Goal: Task Accomplishment & Management: Use online tool/utility

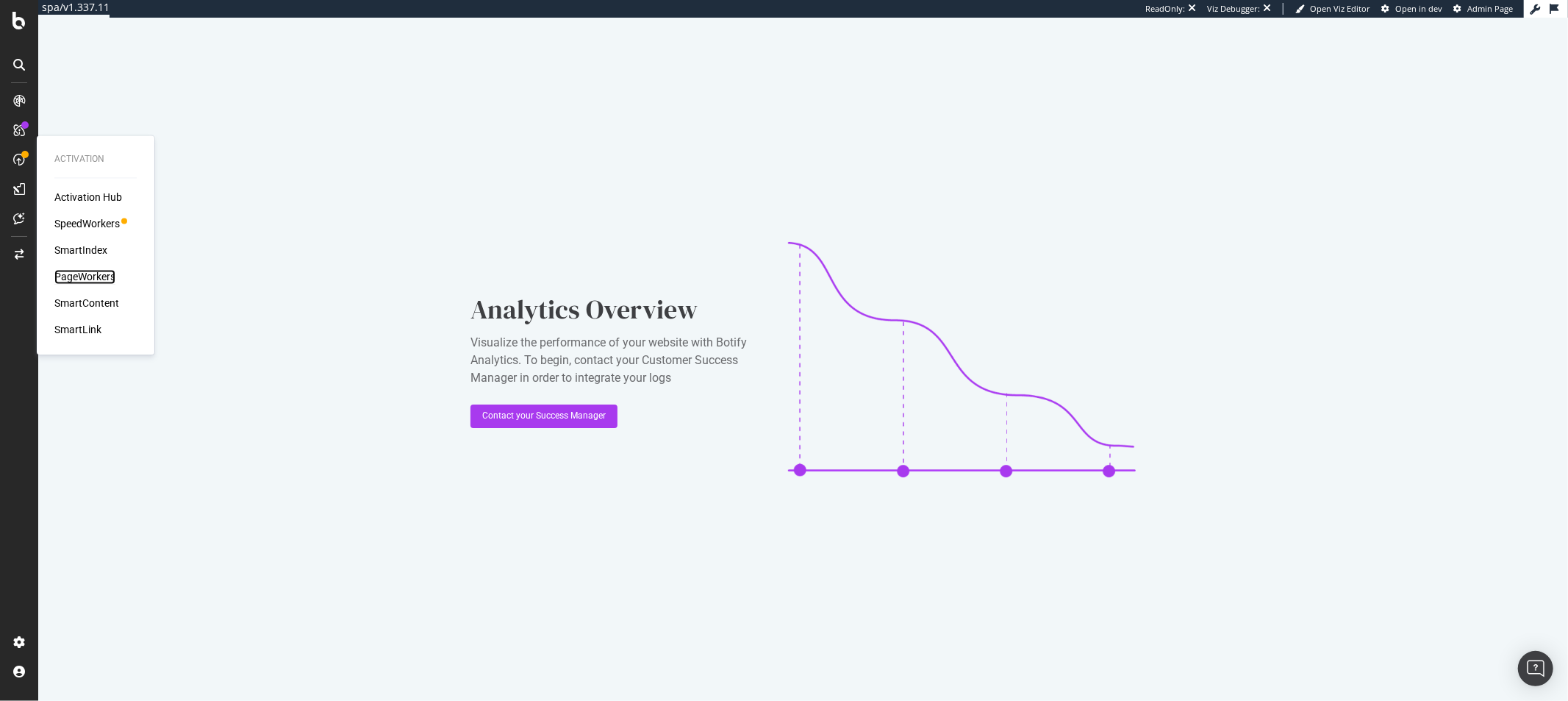
click at [91, 278] on div "PageWorkers" at bounding box center [85, 277] width 61 height 15
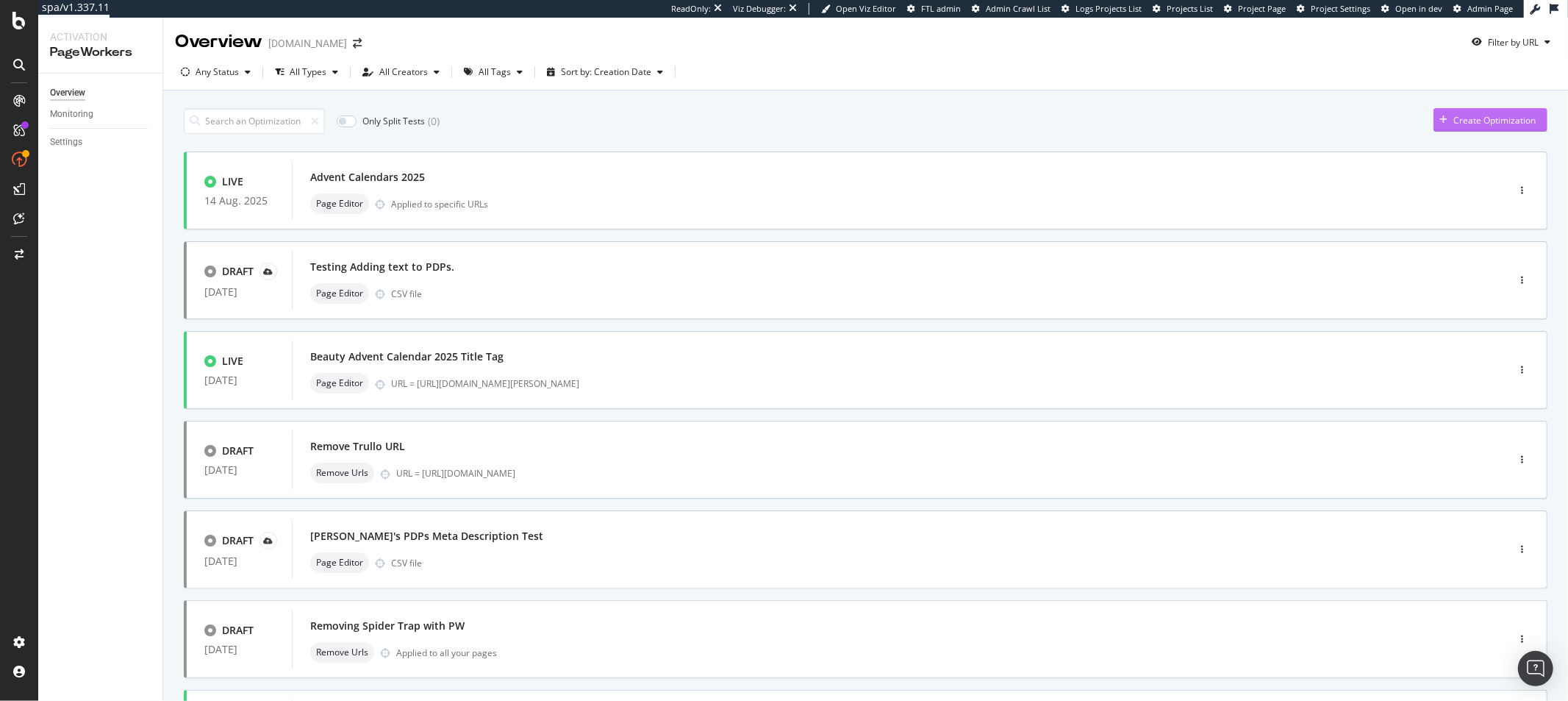
click at [1476, 126] on div "Create Optimization" at bounding box center [1484, 120] width 102 height 22
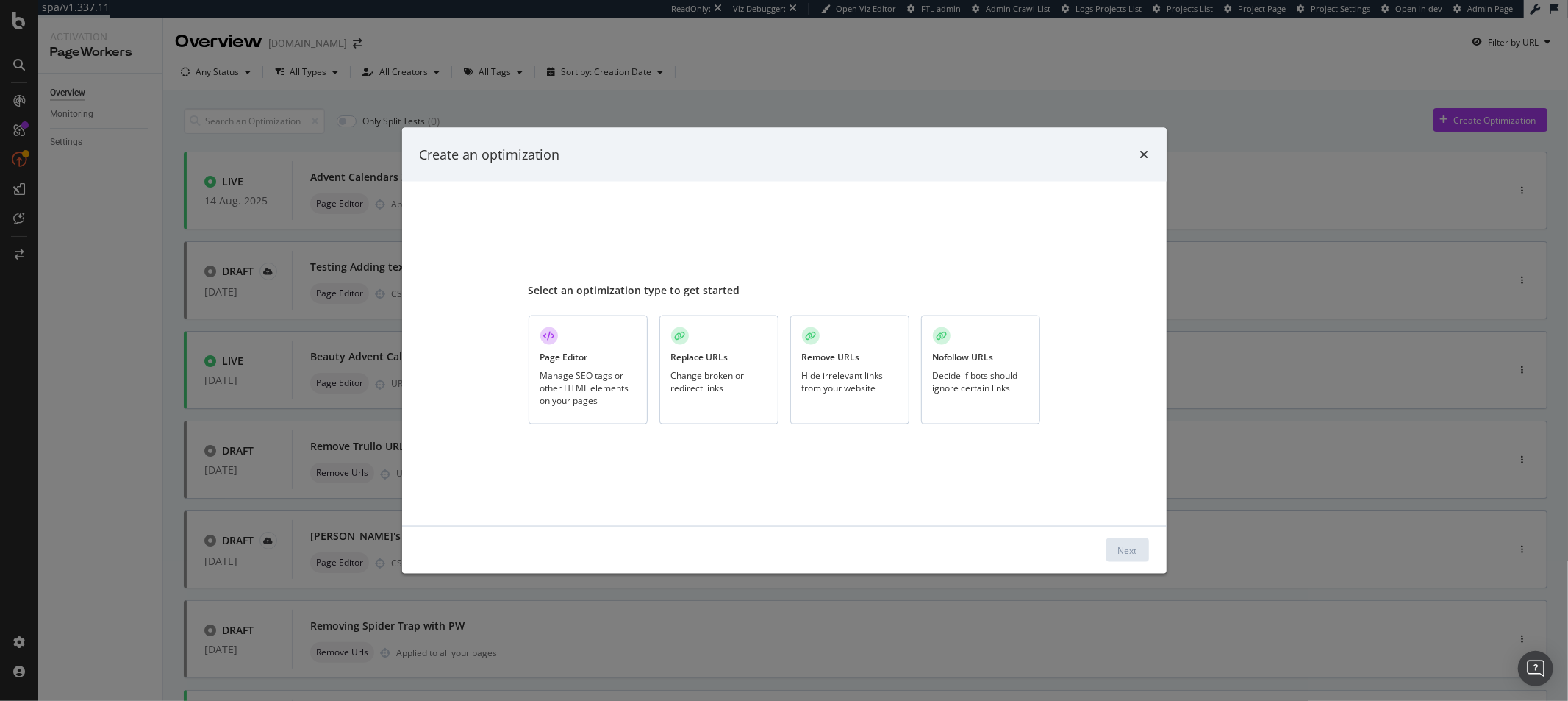
click at [712, 371] on div "Change broken or redirect links" at bounding box center [719, 381] width 96 height 25
click at [1121, 553] on div "Next" at bounding box center [1127, 549] width 19 height 12
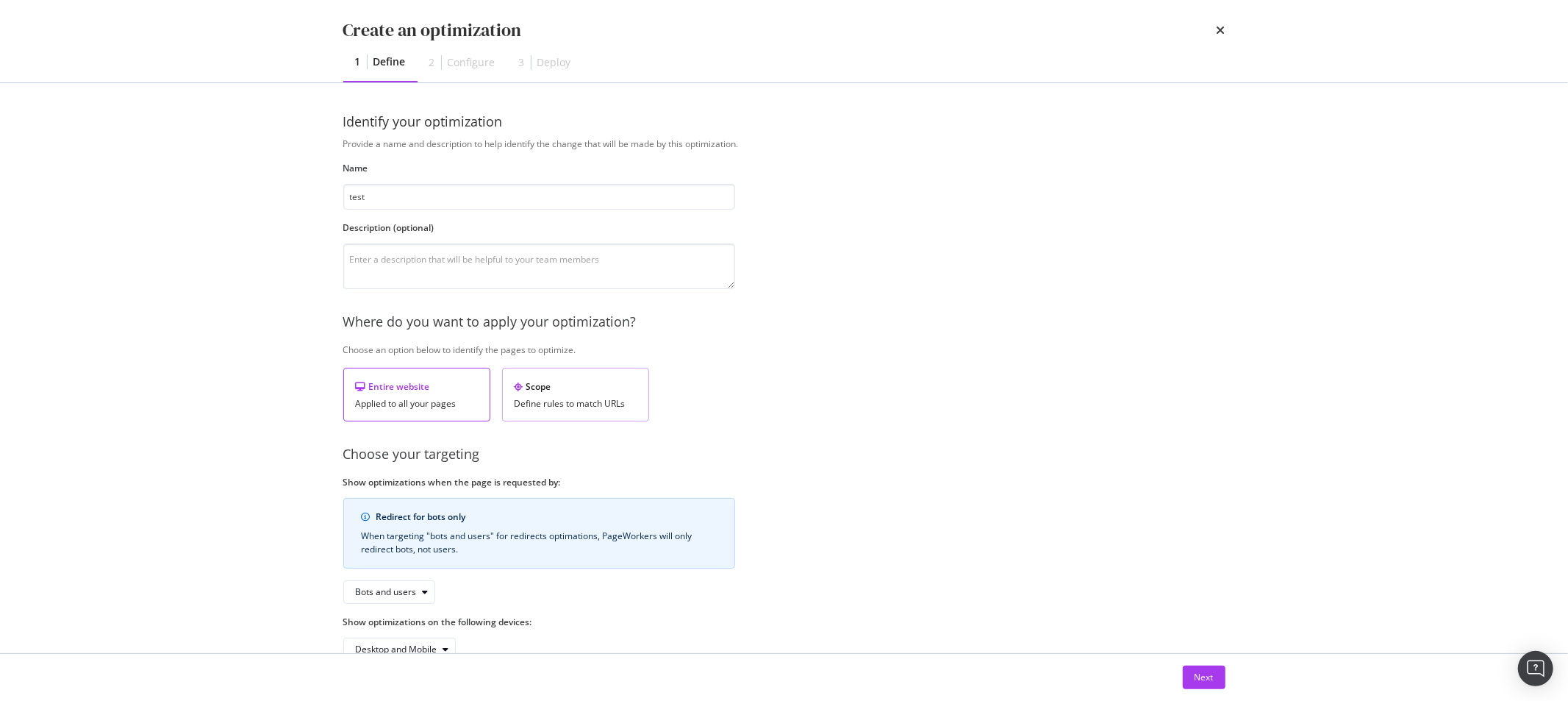
scroll to position [38, 0]
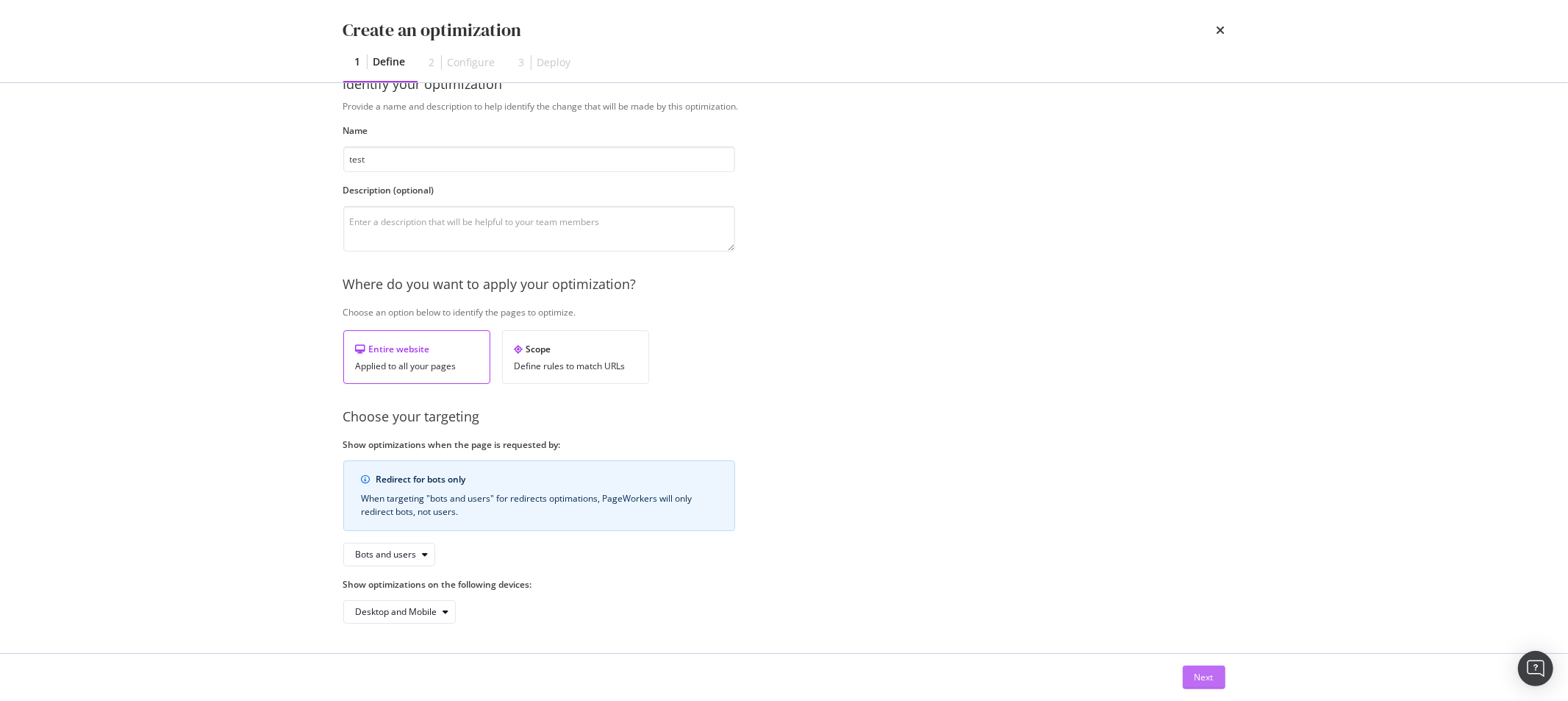
type input "test"
click at [1215, 670] on button "Next" at bounding box center [1203, 677] width 43 height 24
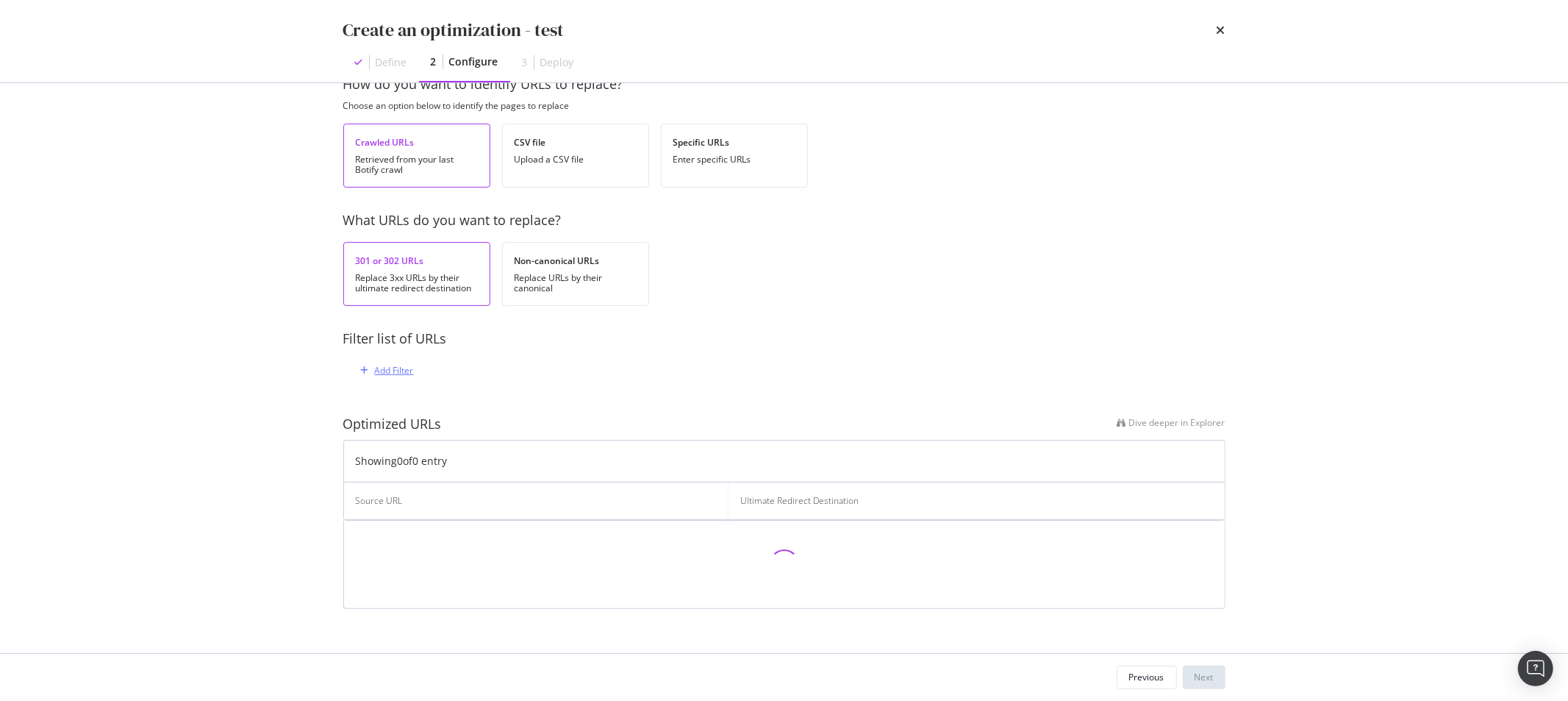
click at [407, 364] on div "Add Filter" at bounding box center [394, 370] width 39 height 12
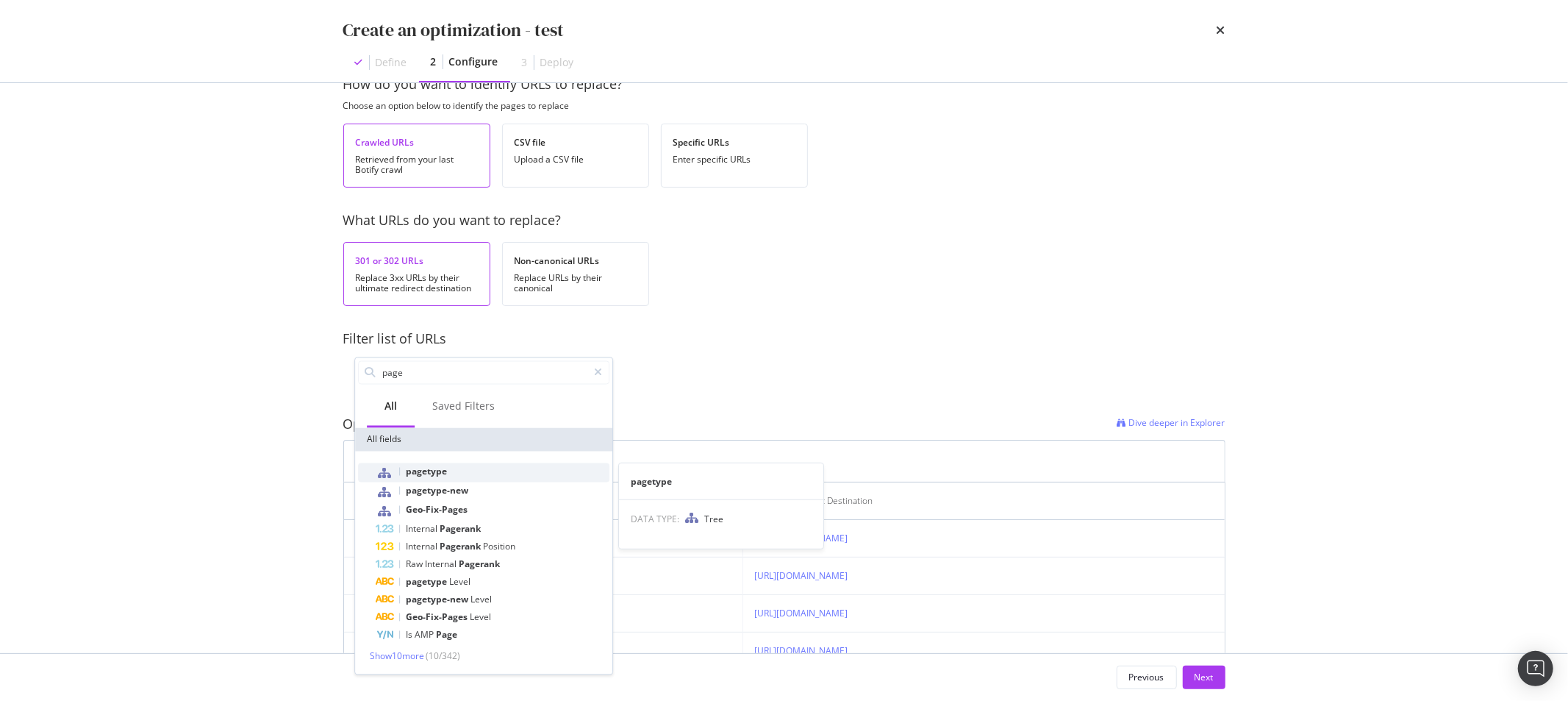
type input "page"
click at [422, 469] on span "pagetype" at bounding box center [426, 471] width 41 height 12
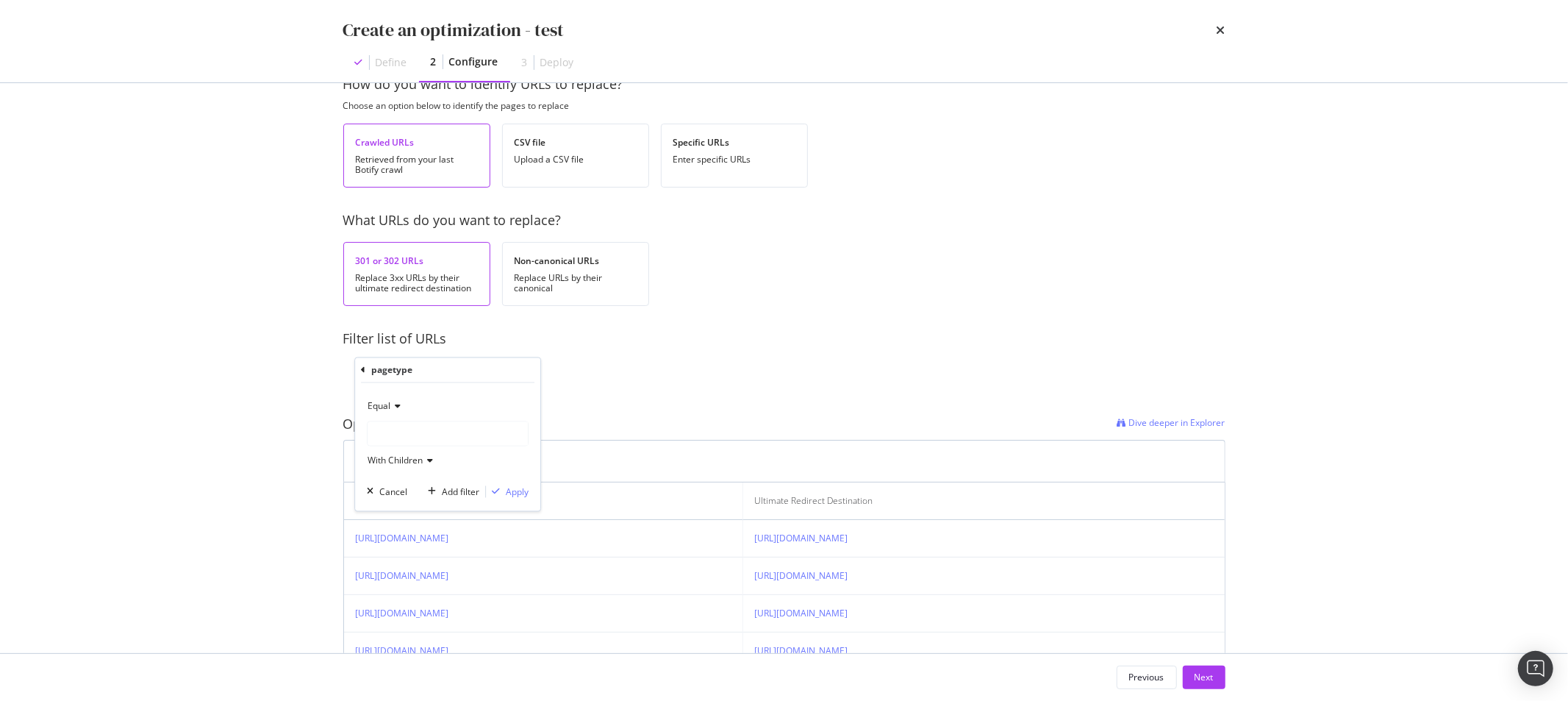
click at [433, 440] on div "modal" at bounding box center [448, 434] width 161 height 24
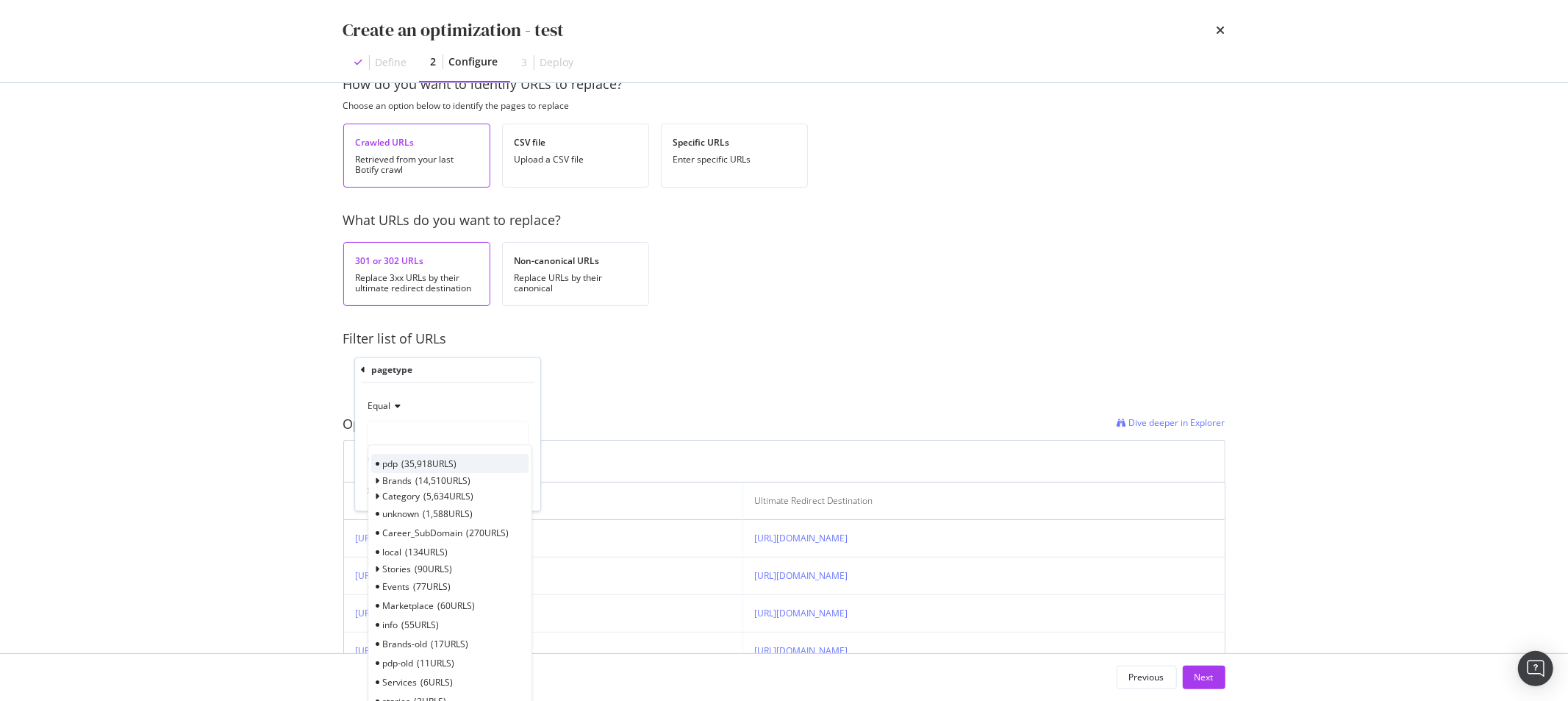
click at [501, 461] on div "pdp 35,918 URLS" at bounding box center [449, 464] width 157 height 19
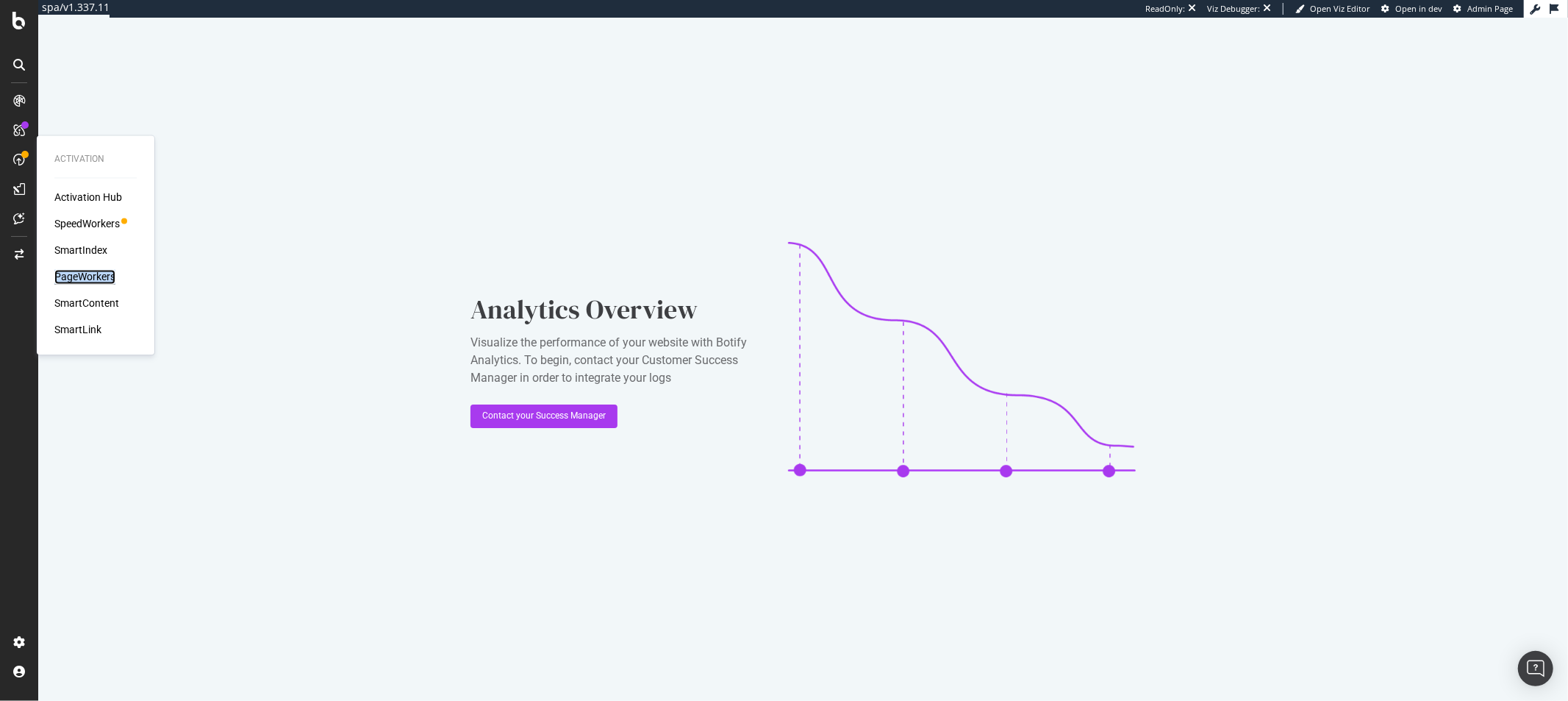
click at [72, 278] on div "PageWorkers" at bounding box center [85, 277] width 61 height 15
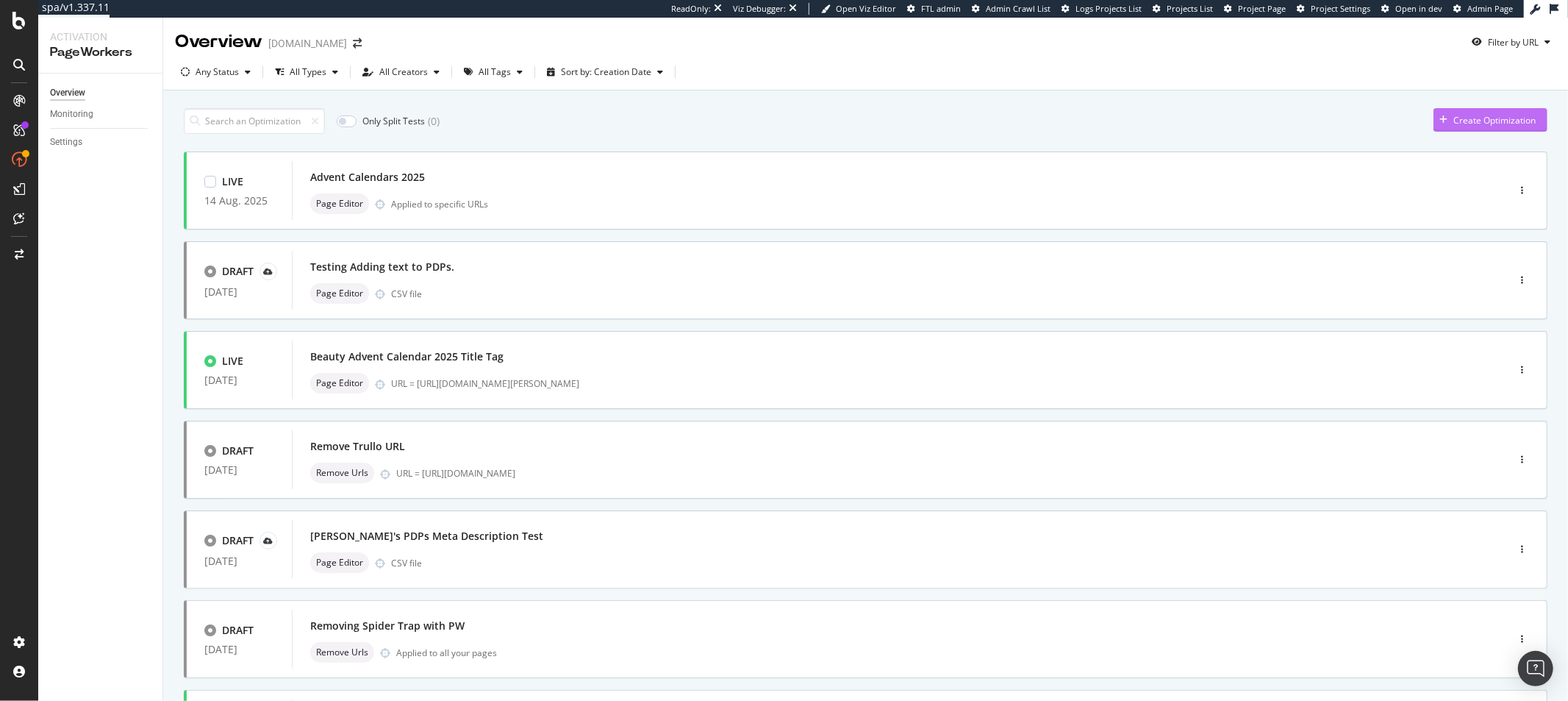
click at [1510, 131] on div "Create Optimization" at bounding box center [1490, 120] width 114 height 25
click at [1486, 127] on div "Create Optimization" at bounding box center [1484, 120] width 102 height 22
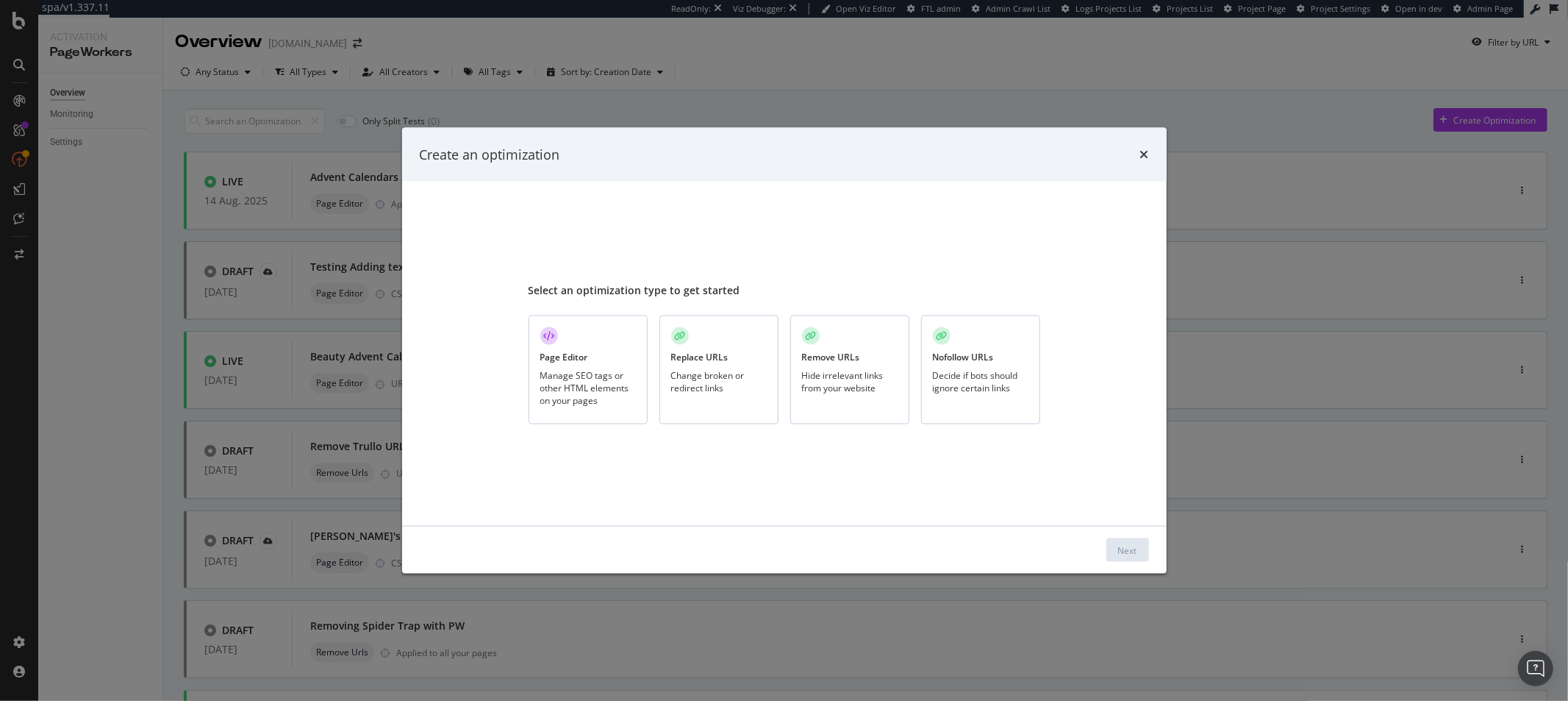
click at [593, 354] on div "Page Editor Manage SEO tags or other HTML elements on your pages" at bounding box center [588, 370] width 119 height 110
click at [1125, 544] on div "Next" at bounding box center [1127, 549] width 19 height 12
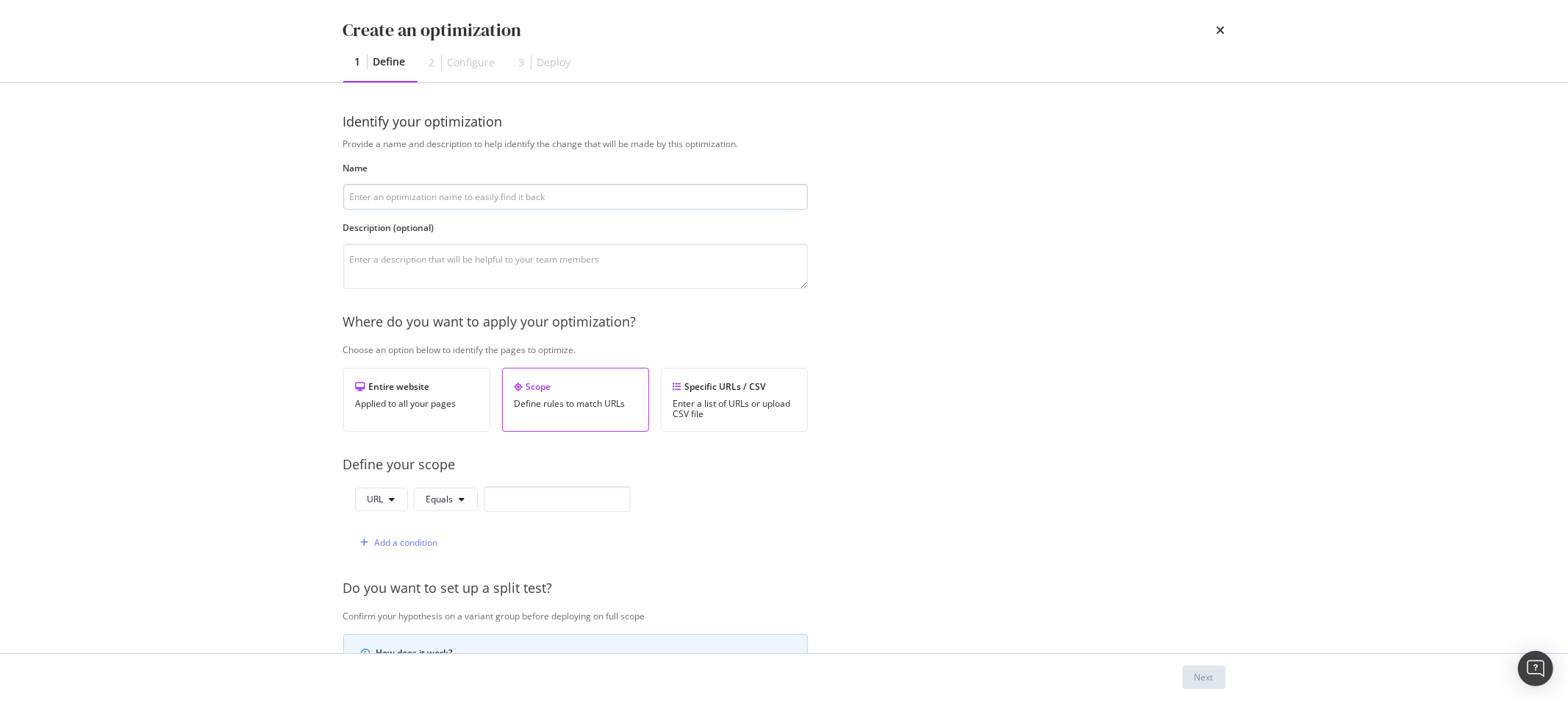
click at [409, 203] on input "modal" at bounding box center [575, 196] width 464 height 25
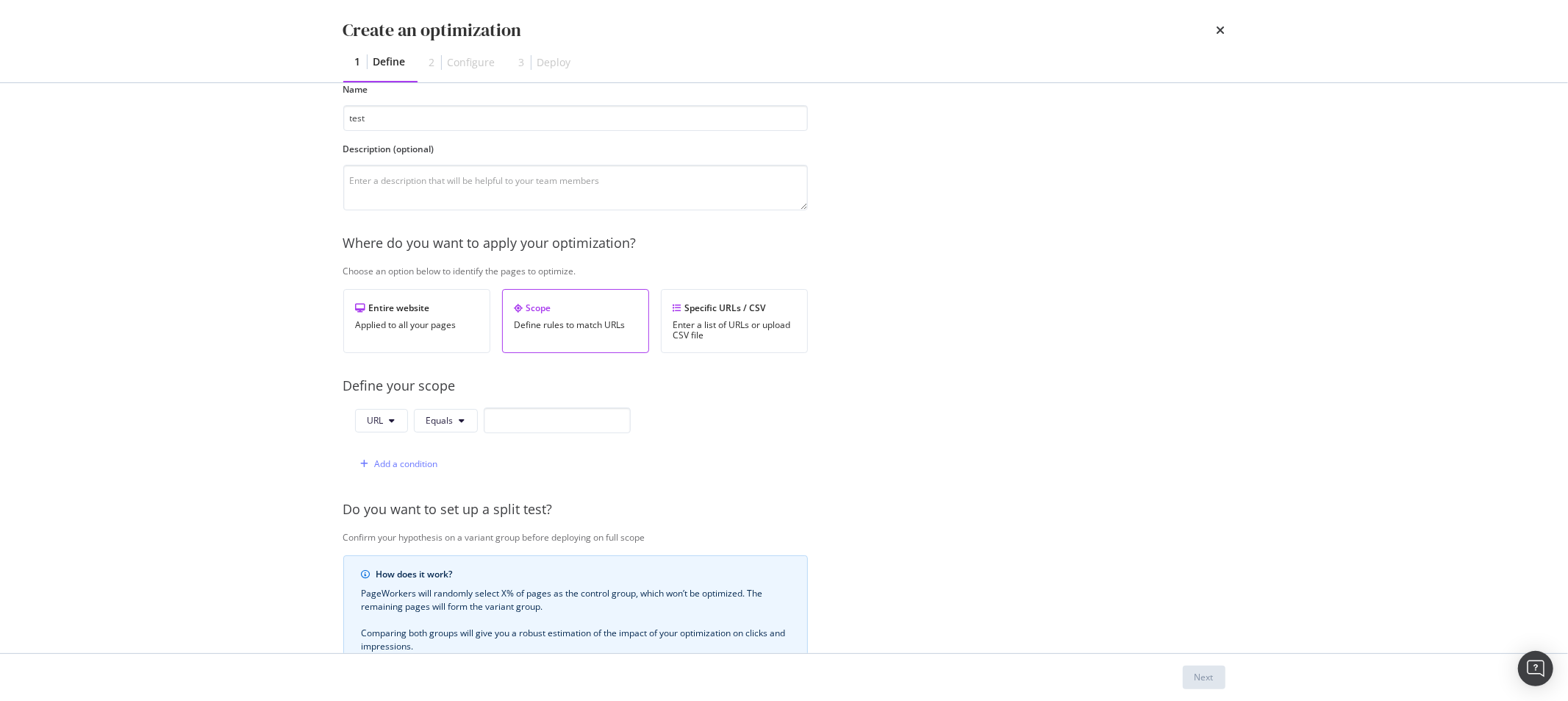
scroll to position [96, 0]
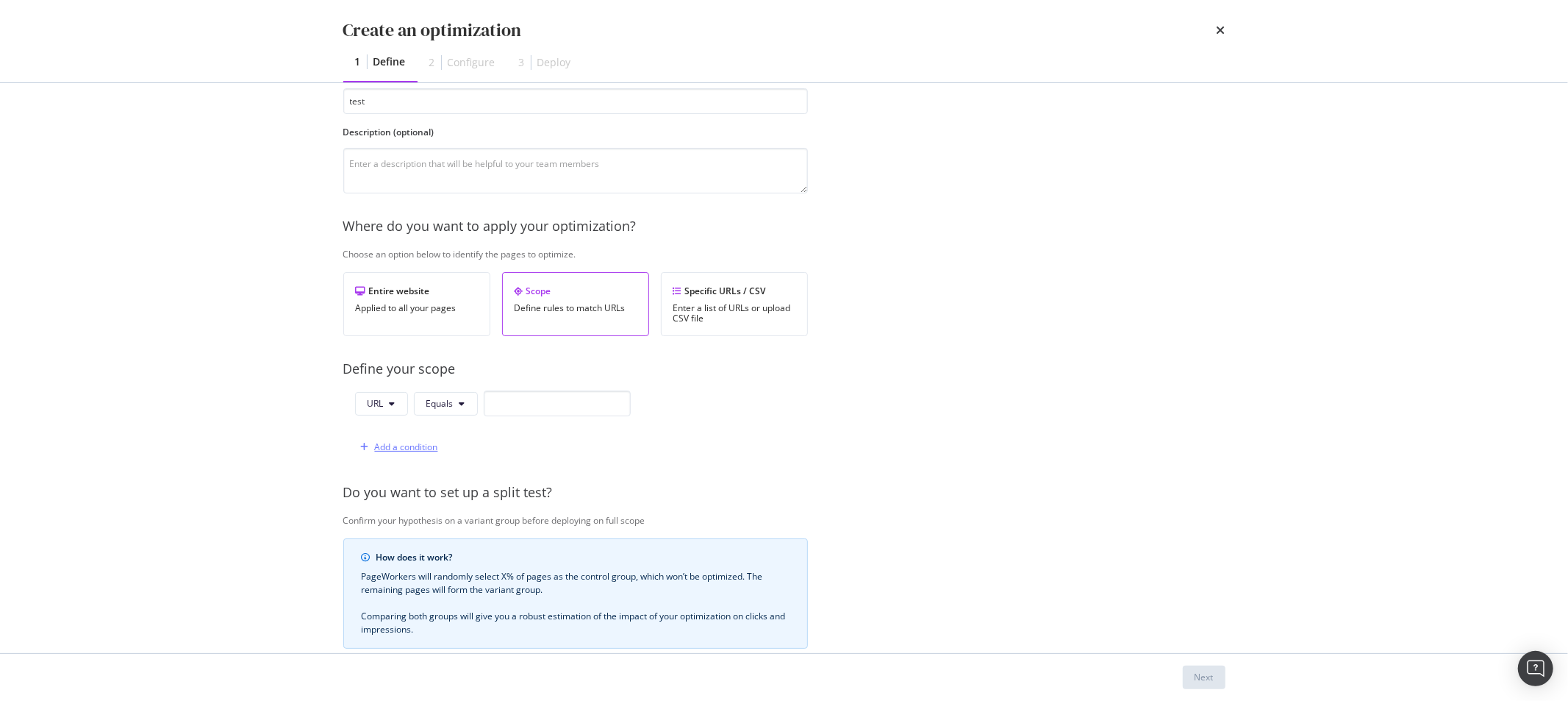
type input "test"
click at [408, 445] on div "Add a condition" at bounding box center [407, 447] width 63 height 12
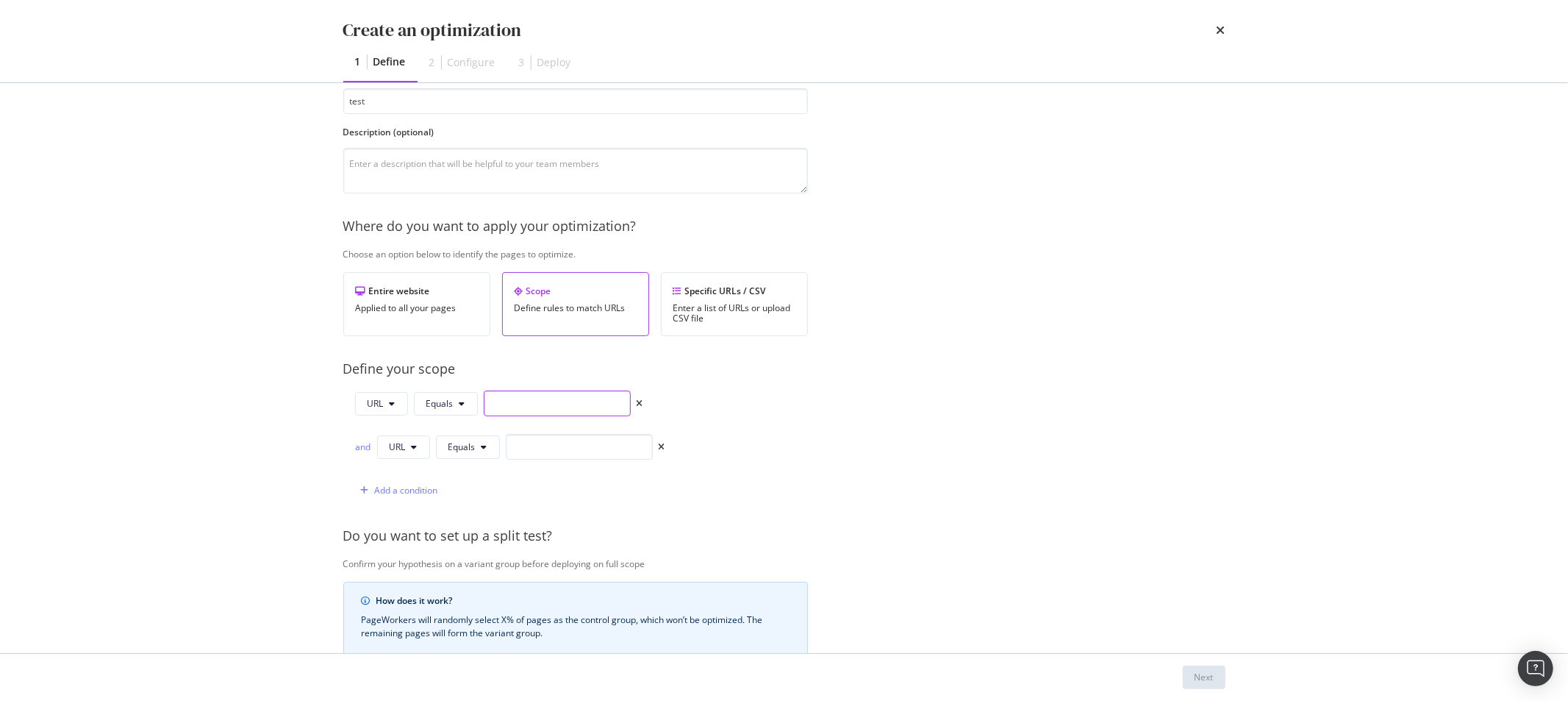
click at [487, 399] on input "modal" at bounding box center [557, 402] width 147 height 25
click at [667, 450] on div "URL Equals and URL Equals Add a condition" at bounding box center [575, 446] width 464 height 113
click at [660, 444] on icon "times" at bounding box center [662, 447] width 7 height 9
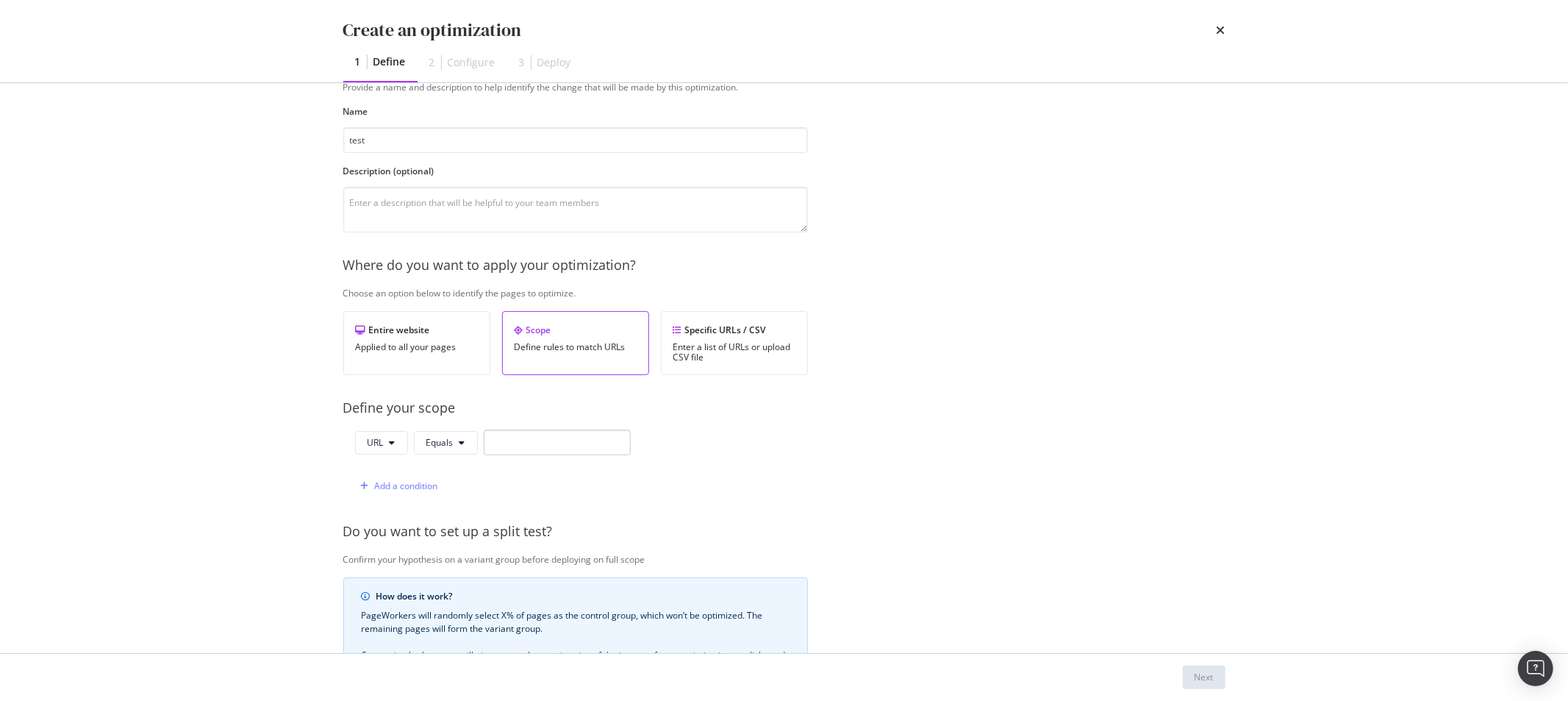
scroll to position [57, 3]
click at [486, 450] on input "modal" at bounding box center [553, 442] width 147 height 25
click at [459, 438] on icon "modal" at bounding box center [458, 443] width 6 height 9
click at [452, 251] on span "Contains" at bounding box center [465, 250] width 86 height 13
click at [515, 431] on input "modal" at bounding box center [562, 442] width 147 height 25
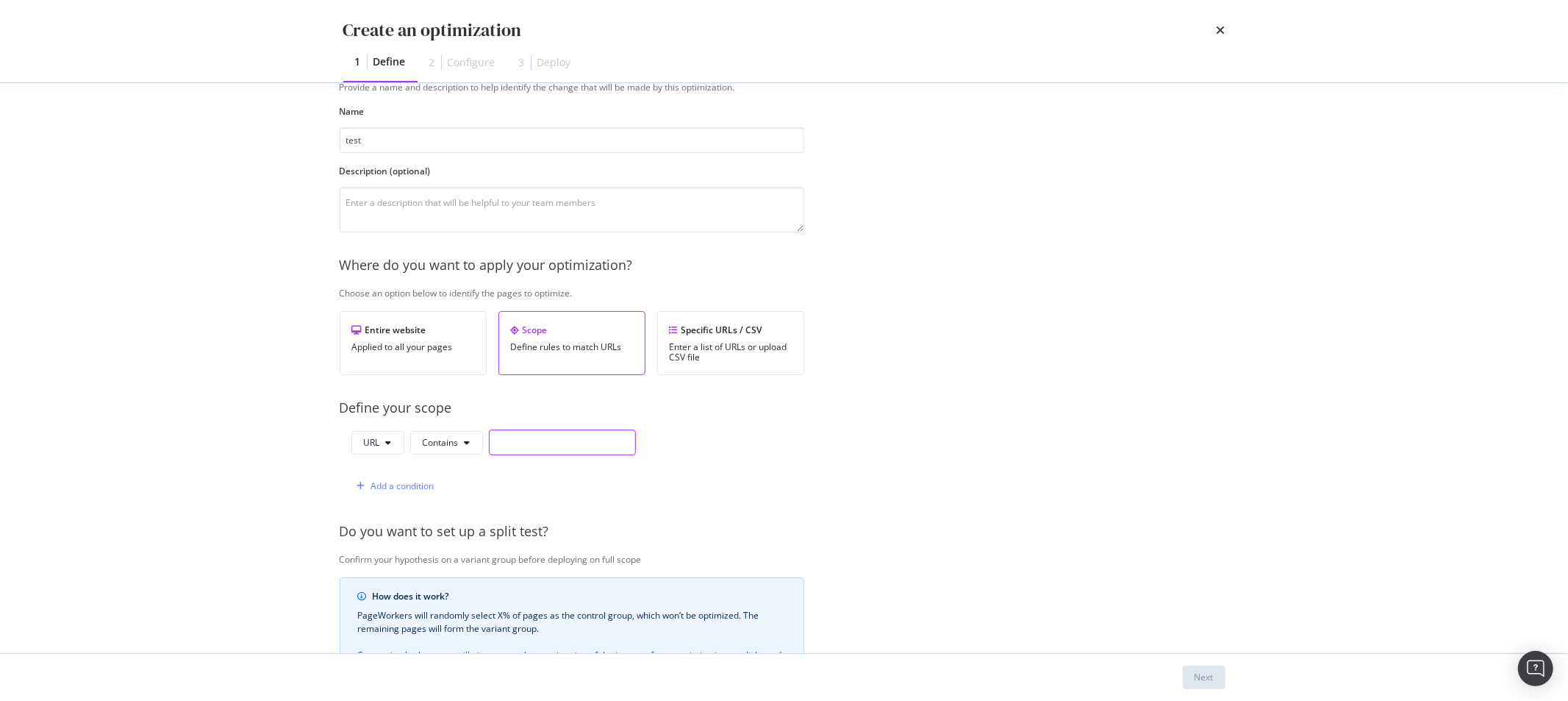
type input "."
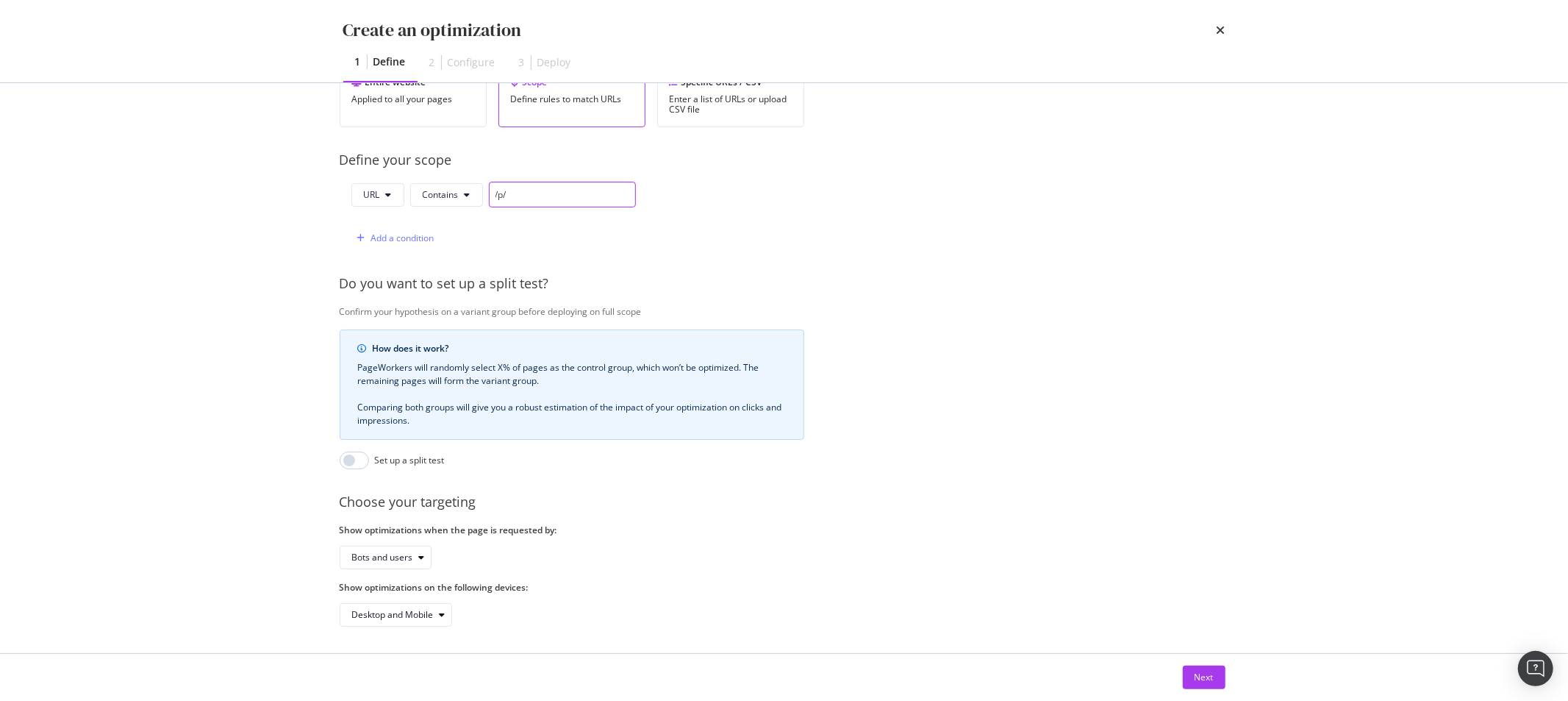
scroll to position [306, 3]
type input "/p/"
click at [1188, 671] on button "Next" at bounding box center [1203, 677] width 43 height 24
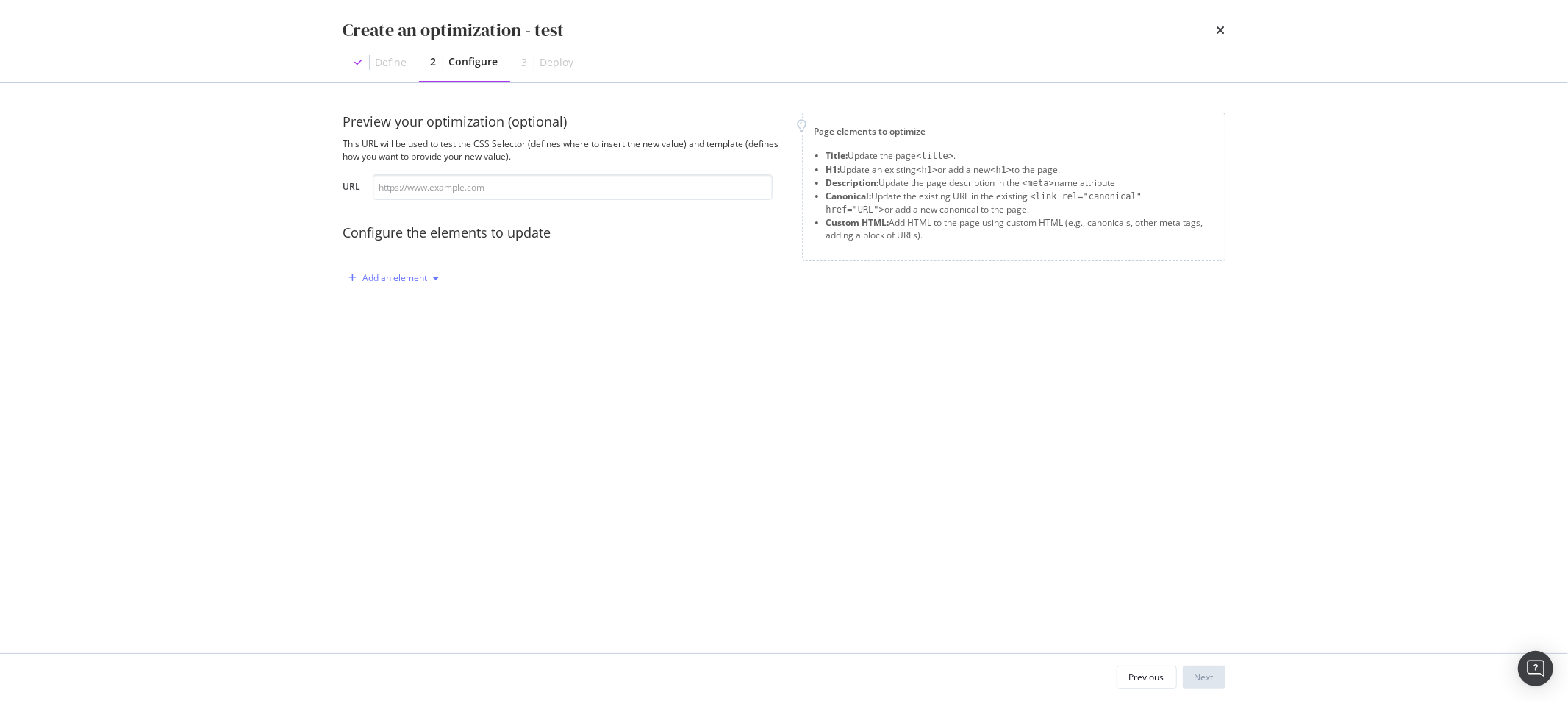
click at [424, 281] on div "Add an element" at bounding box center [395, 278] width 65 height 9
click at [413, 313] on div "Title" at bounding box center [401, 305] width 99 height 18
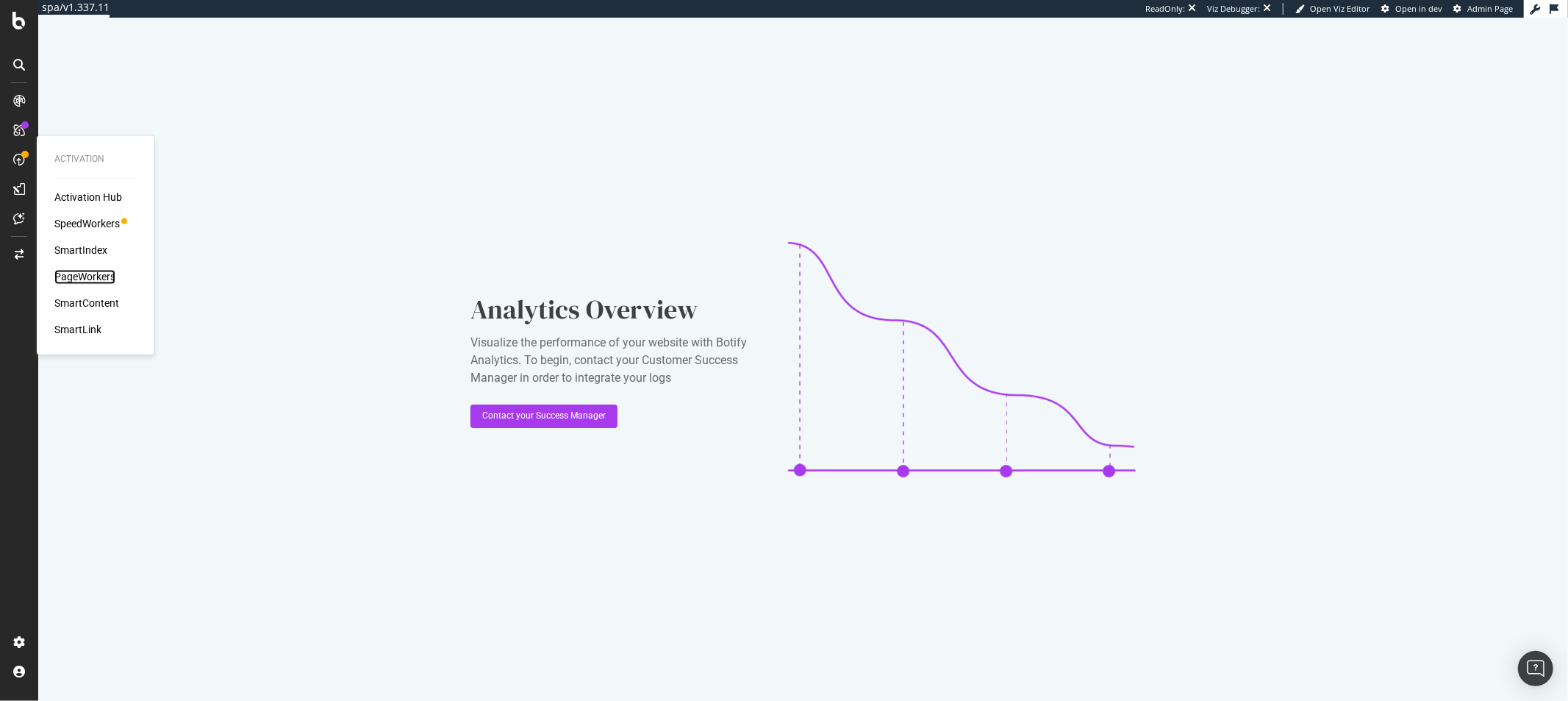
click at [77, 280] on div "PageWorkers" at bounding box center [85, 277] width 61 height 15
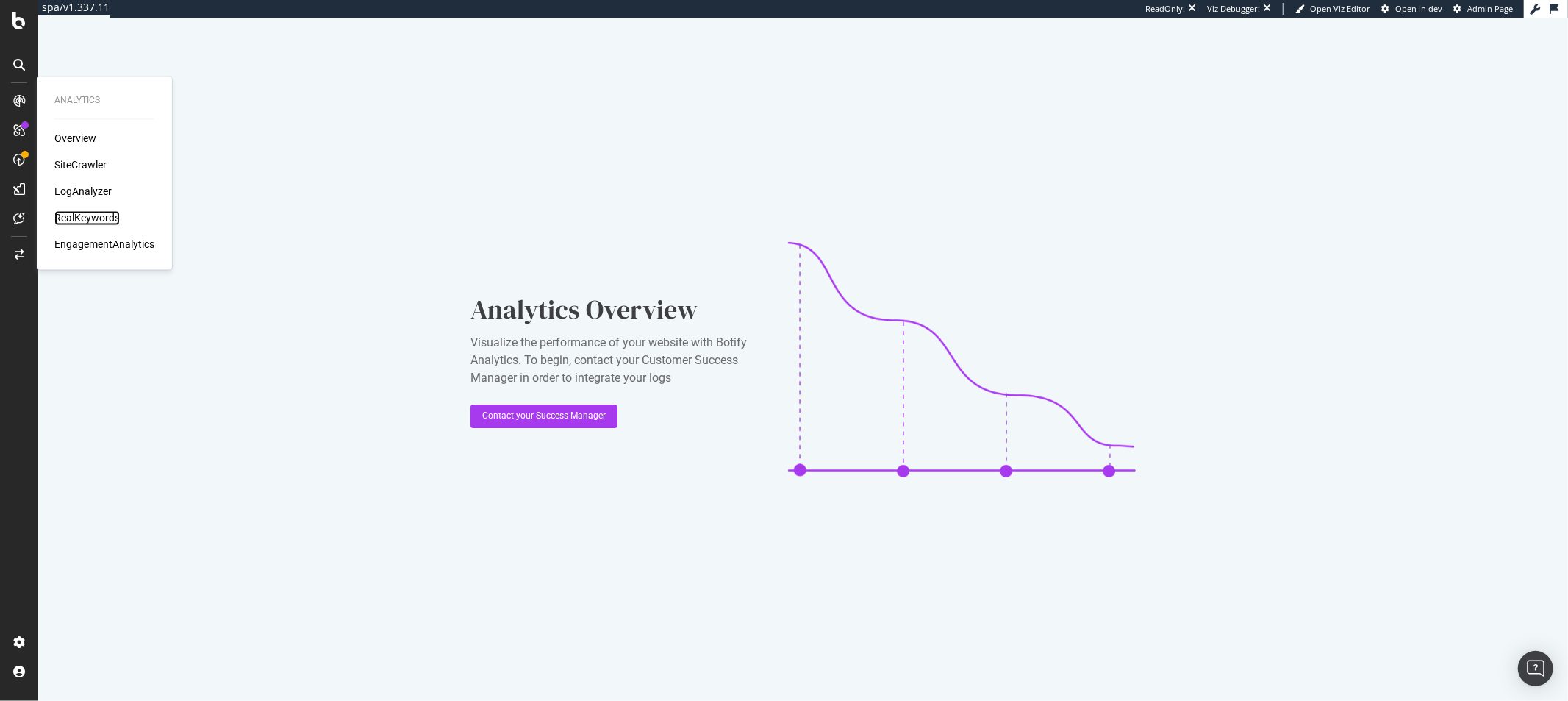
click at [89, 217] on div "RealKeywords" at bounding box center [86, 218] width 65 height 15
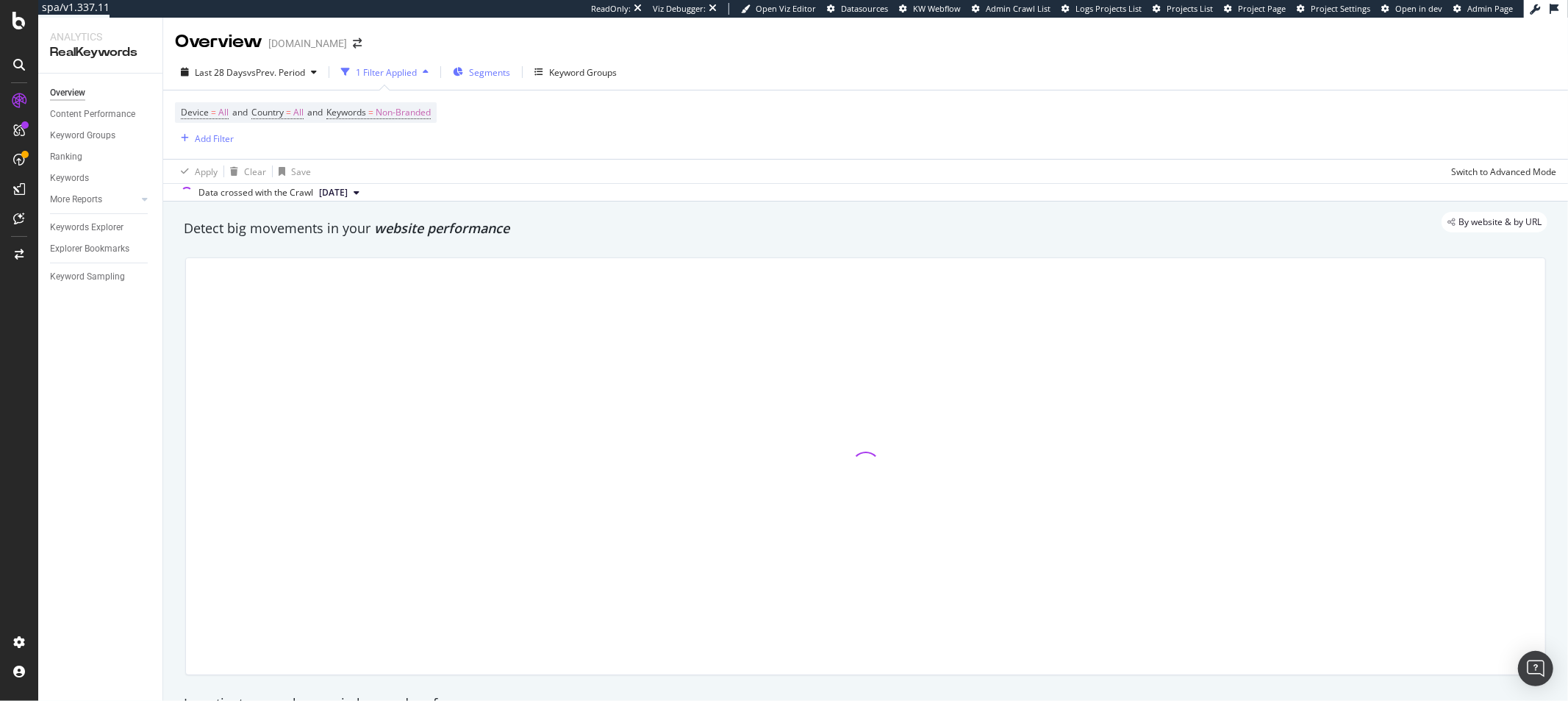
click at [492, 76] on span "Segments" at bounding box center [489, 72] width 41 height 12
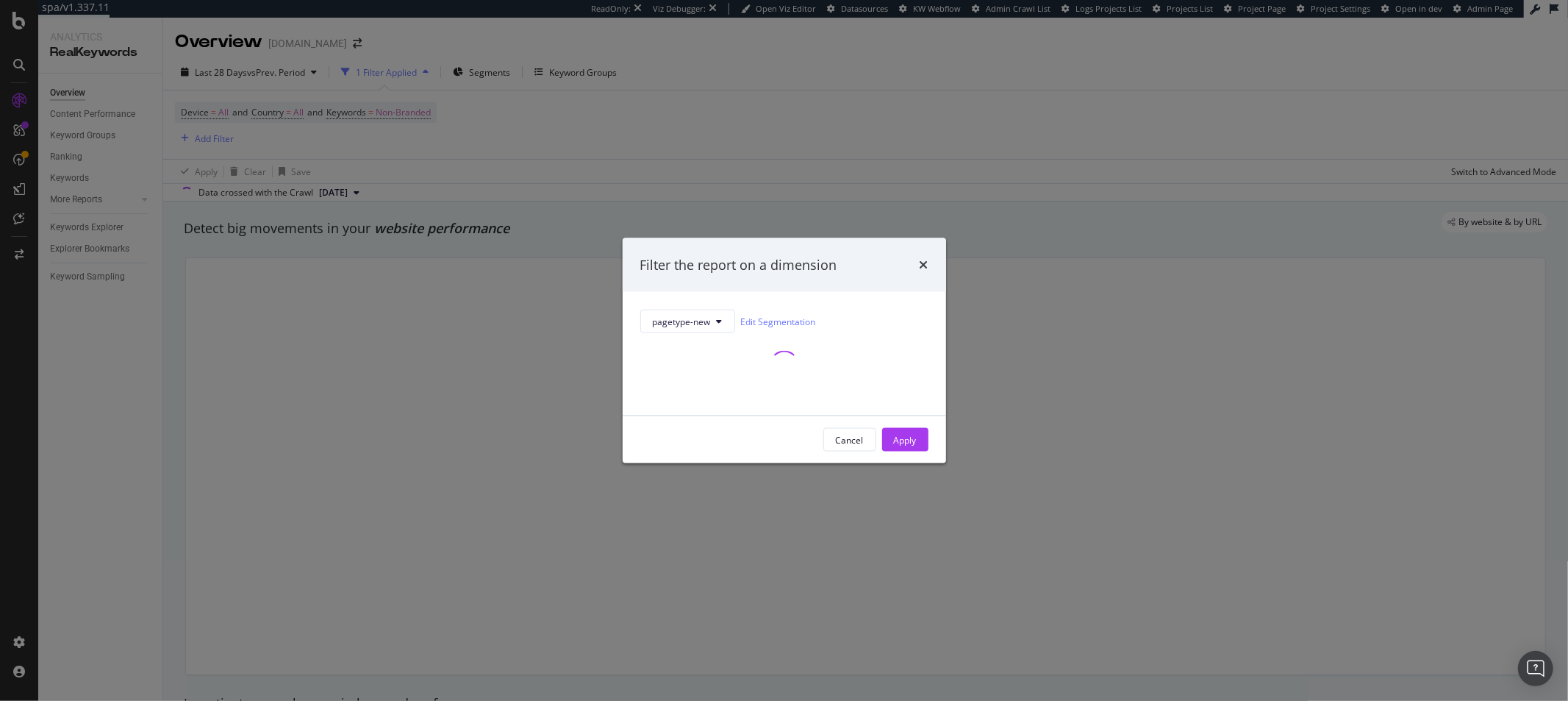
click at [941, 160] on div "Filter the report on a dimension pagetype-new Edit Segmentation Cancel Apply" at bounding box center [784, 350] width 1568 height 701
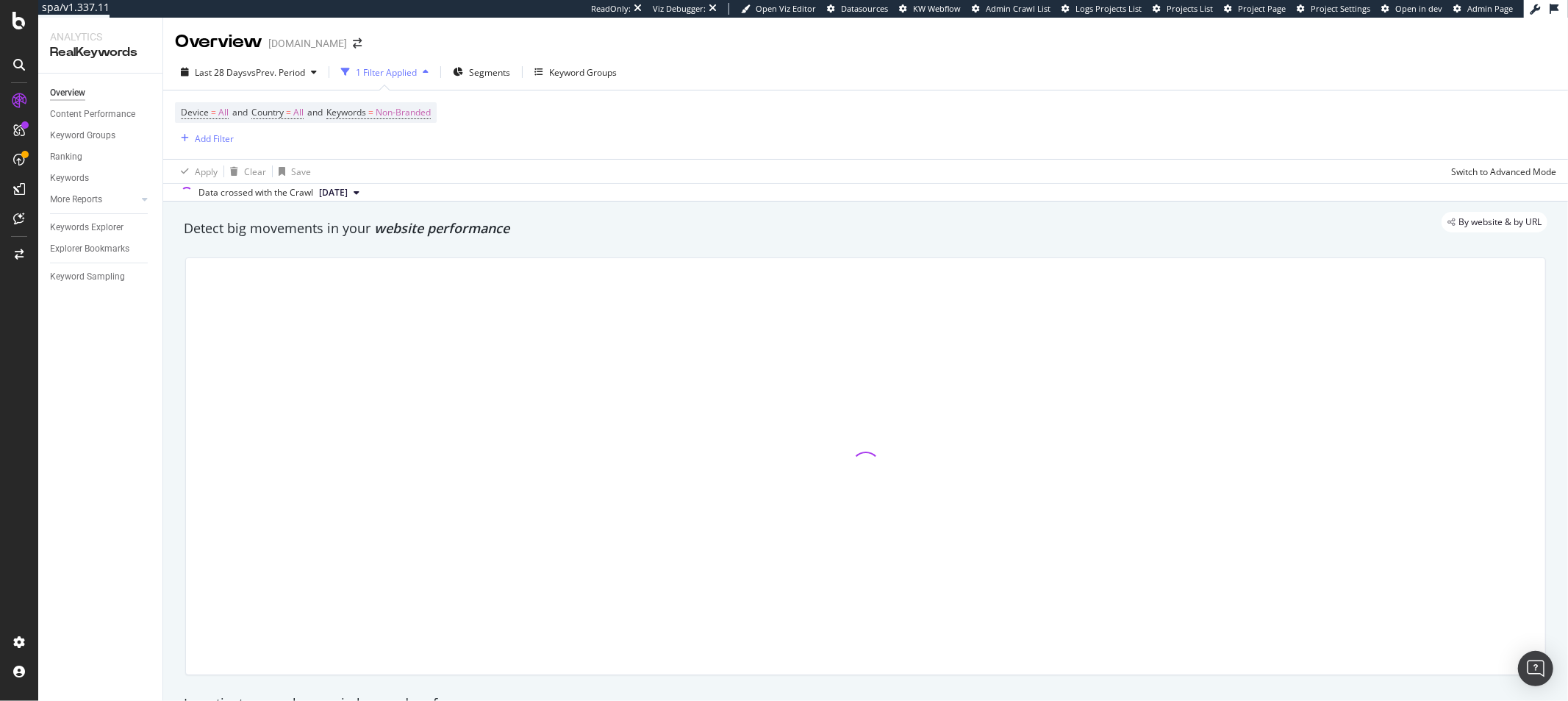
click at [873, 134] on div "Device = All and Country = All and Keywords = Non-Branded Add Filter" at bounding box center [865, 125] width 1381 height 68
click at [210, 136] on div "Add Filter" at bounding box center [214, 139] width 39 height 12
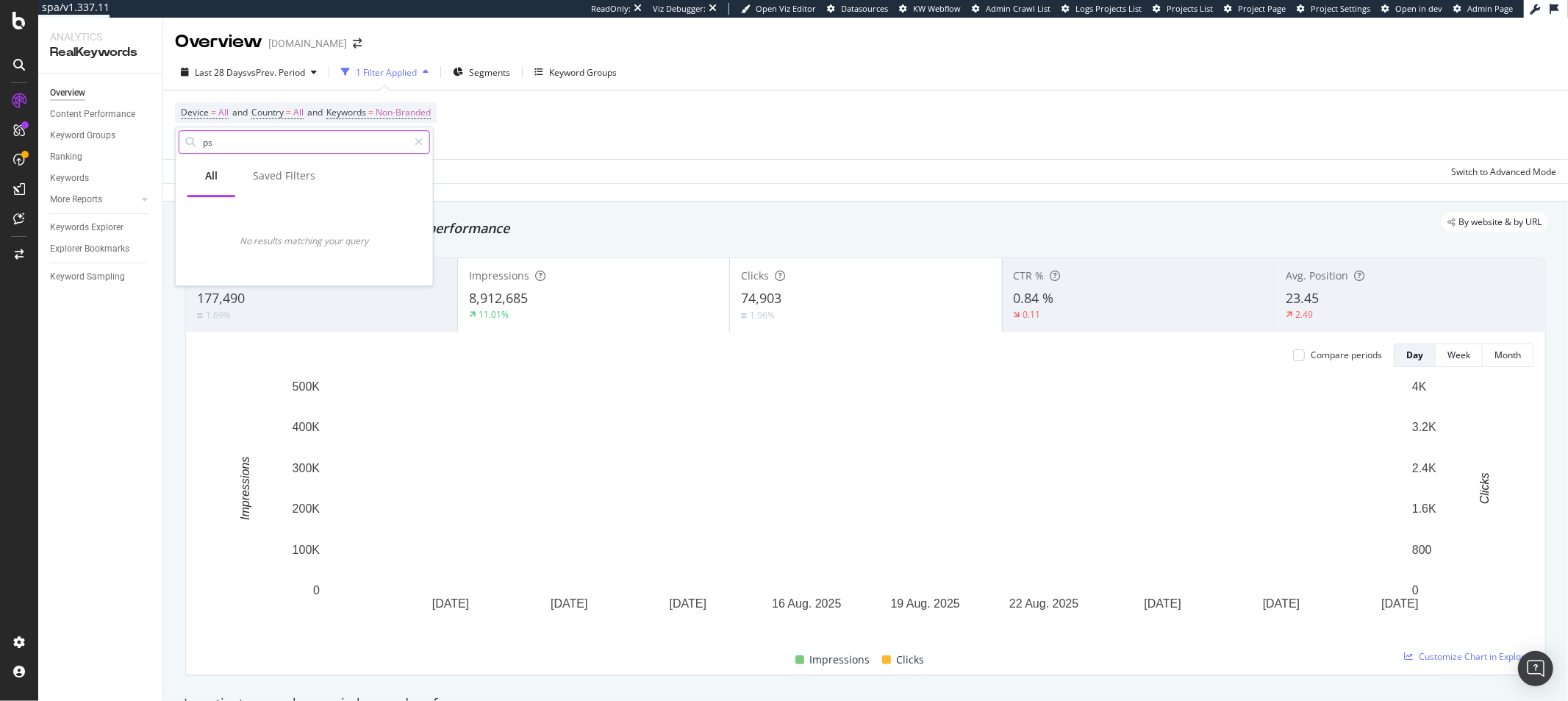
type input "p"
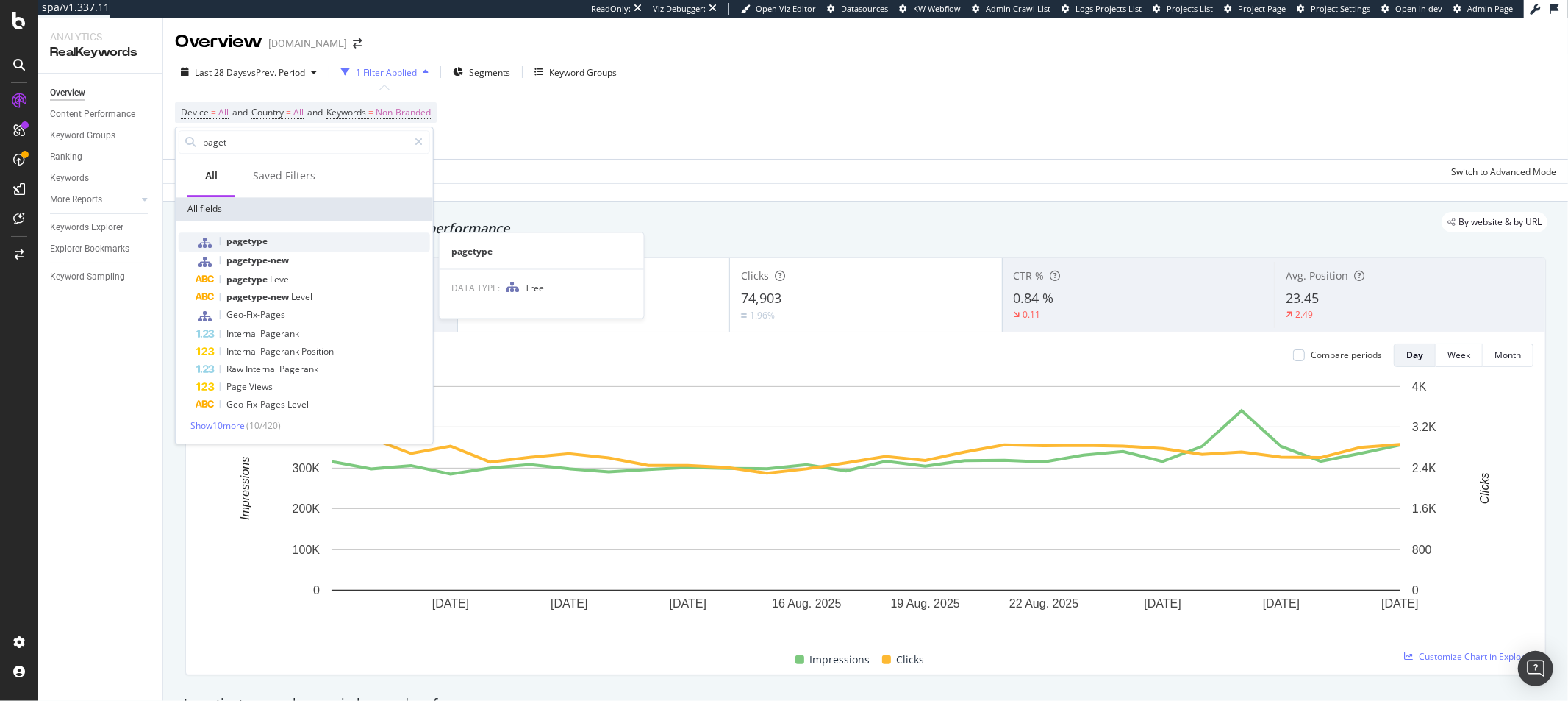
type input "paget"
click at [252, 249] on div "pagetype" at bounding box center [313, 242] width 234 height 19
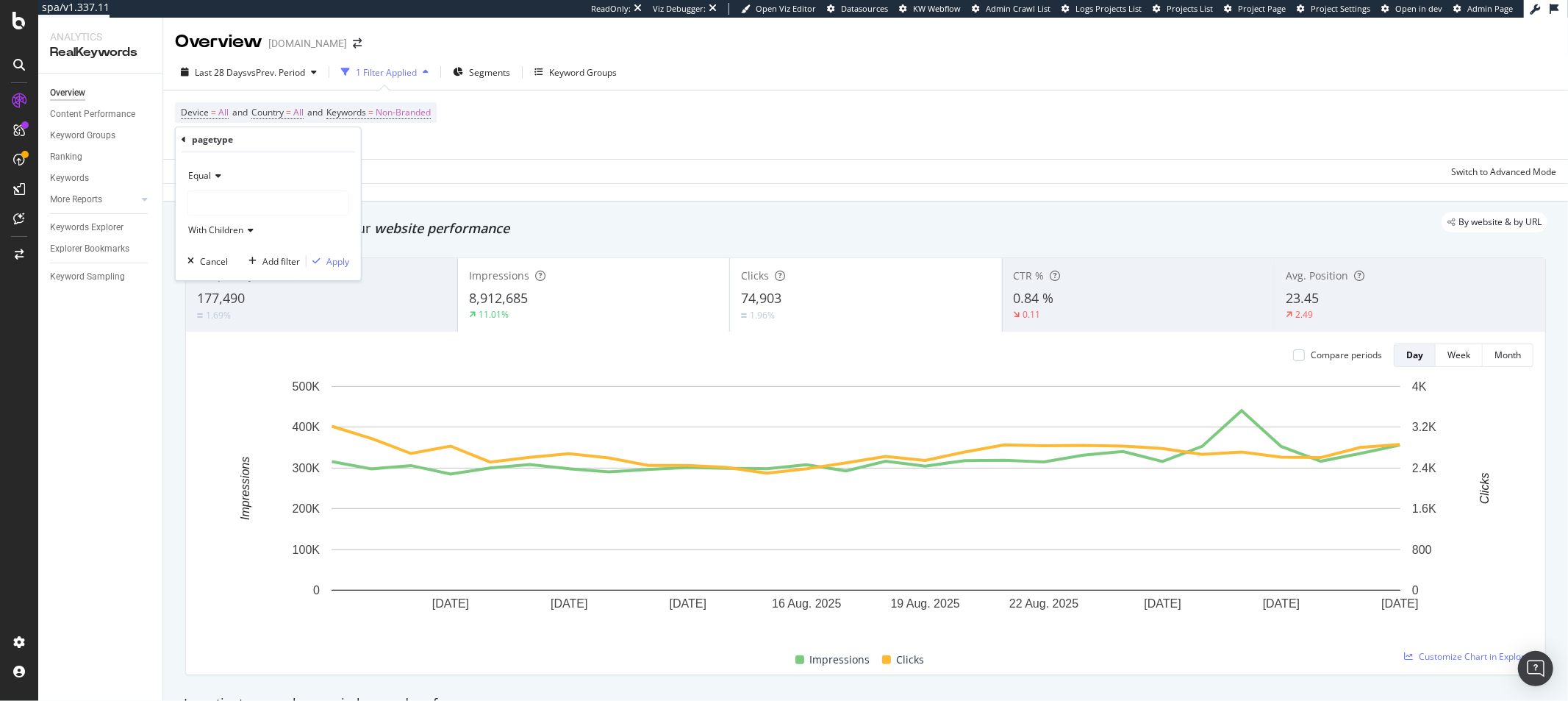
click at [246, 197] on div at bounding box center [269, 203] width 161 height 24
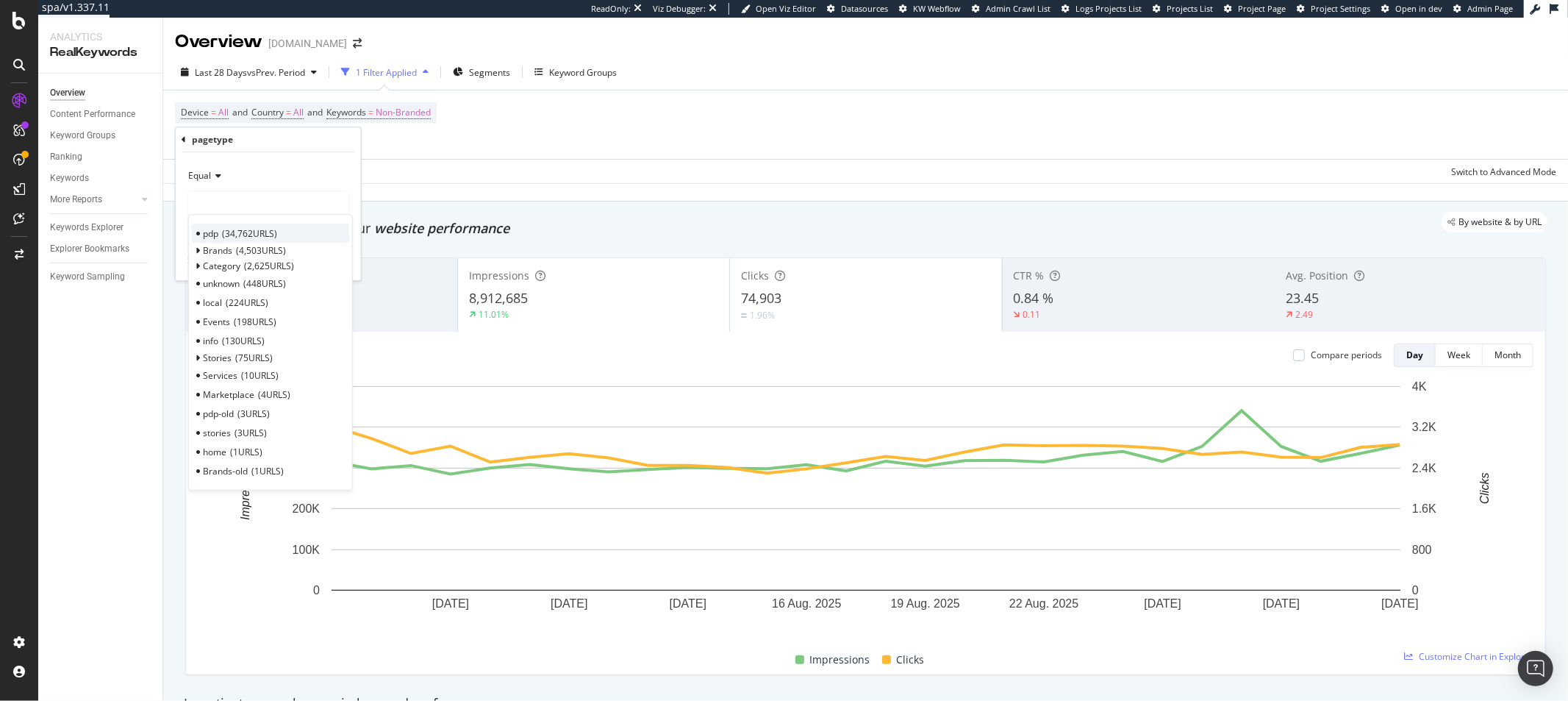
click at [309, 234] on div "pdp 34,762 URLS" at bounding box center [270, 233] width 157 height 19
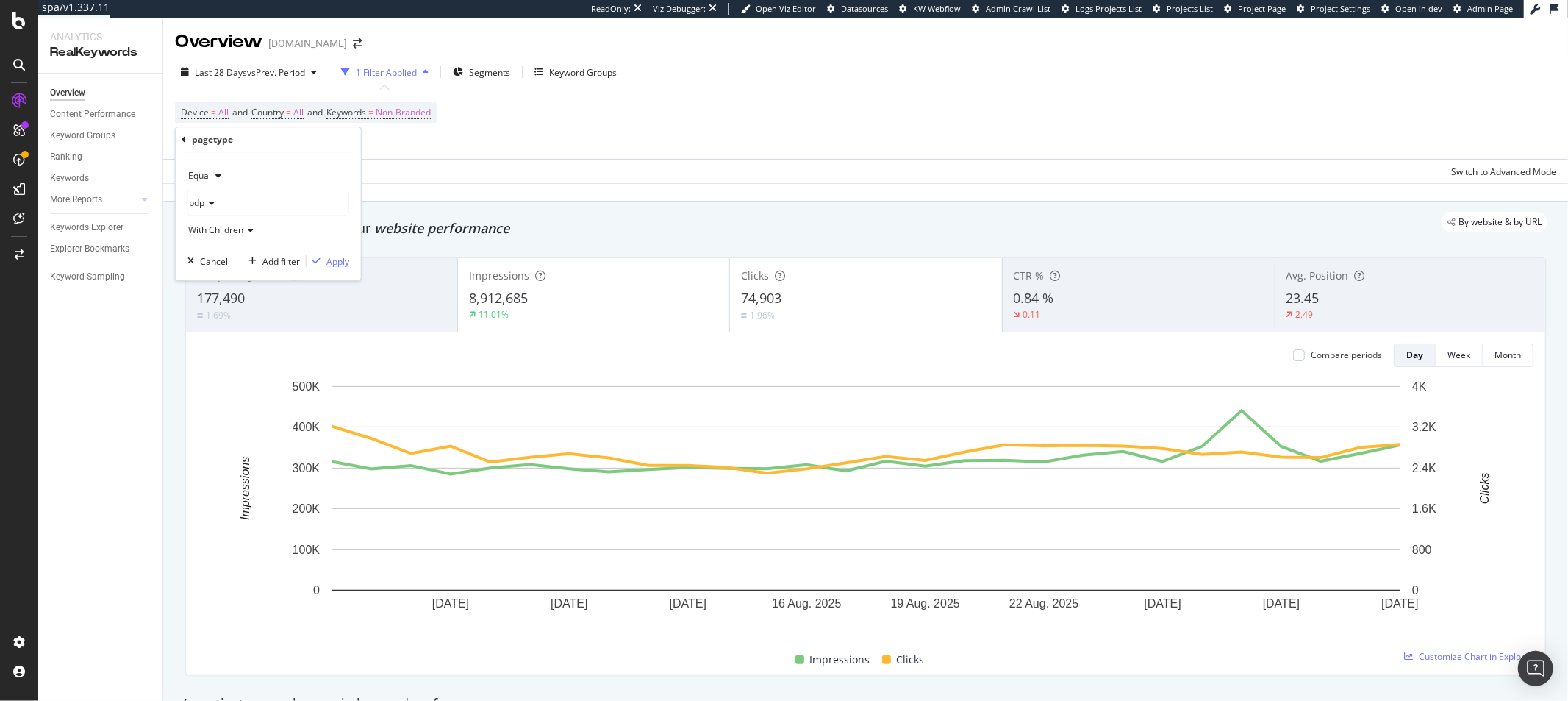
click at [336, 265] on div "Apply" at bounding box center [338, 261] width 23 height 12
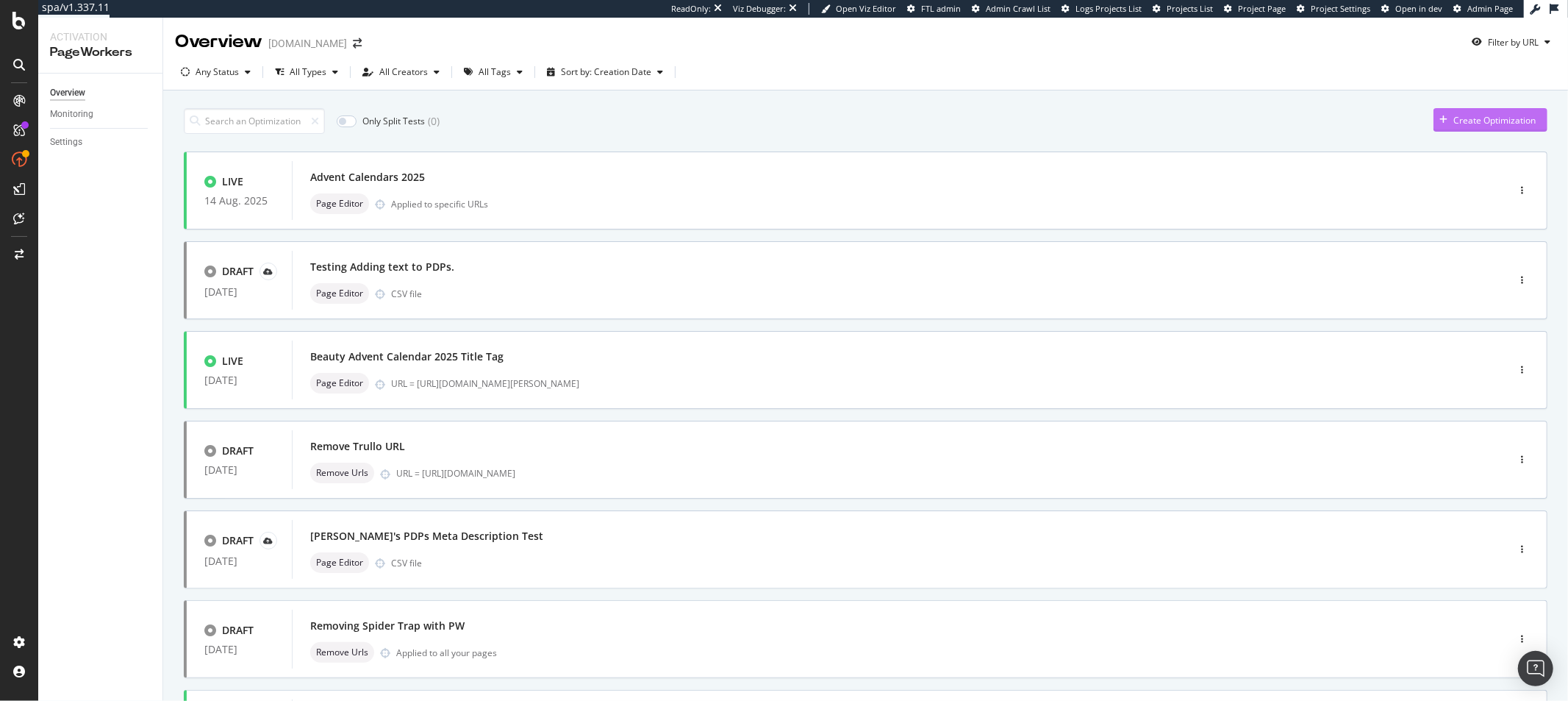
click at [1460, 116] on div "Create Optimization" at bounding box center [1494, 120] width 82 height 12
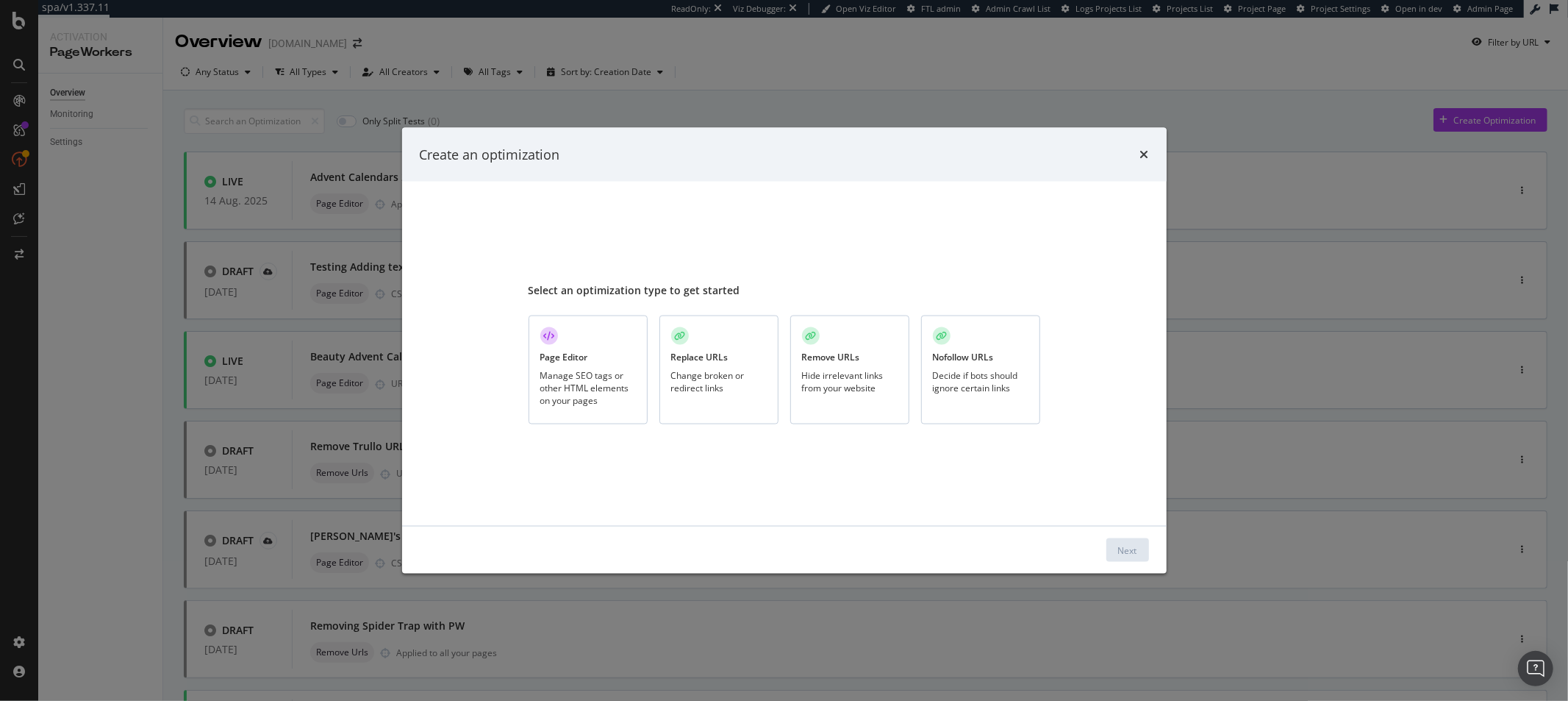
click at [738, 350] on div "Replace URLs Change broken or redirect links" at bounding box center [719, 370] width 119 height 110
click at [1125, 549] on div "Next" at bounding box center [1127, 549] width 19 height 12
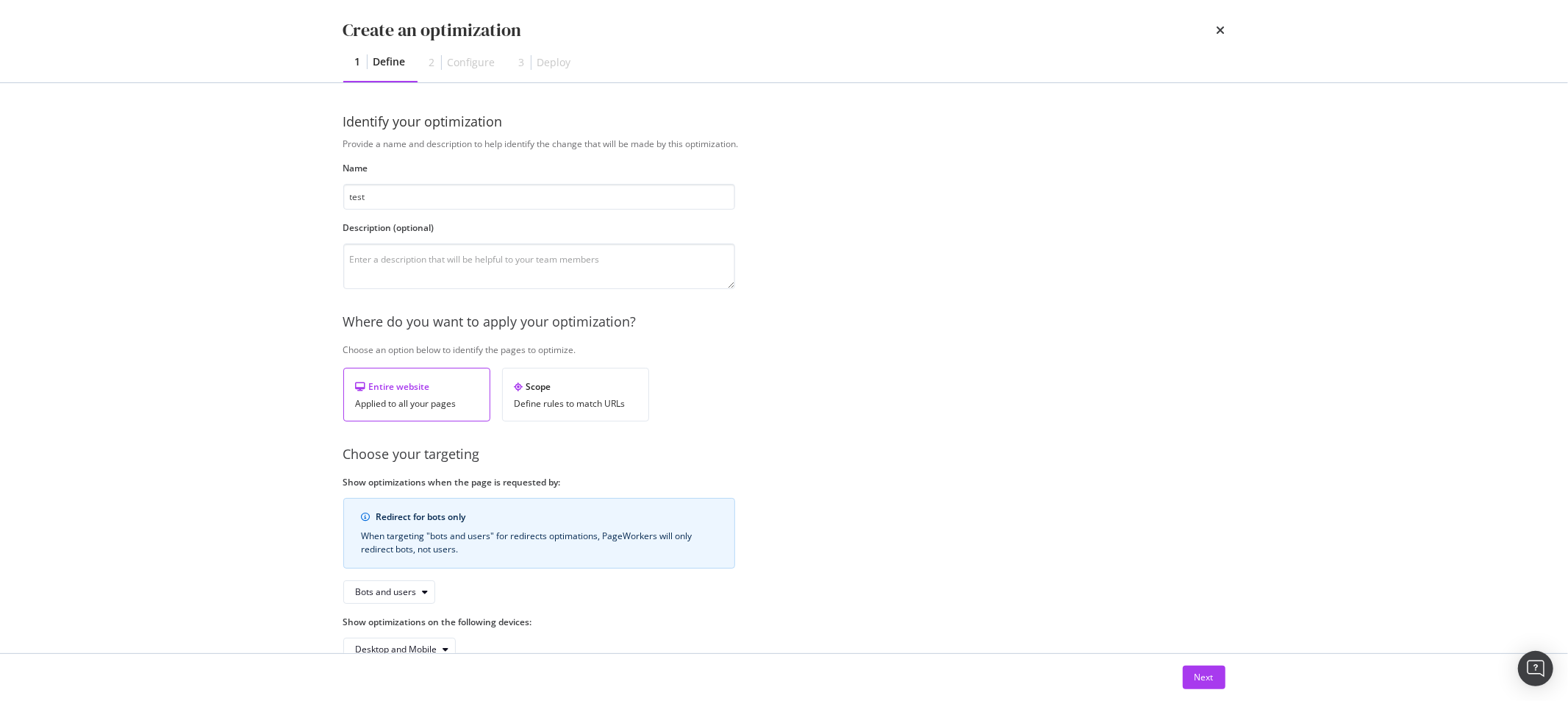
scroll to position [38, 0]
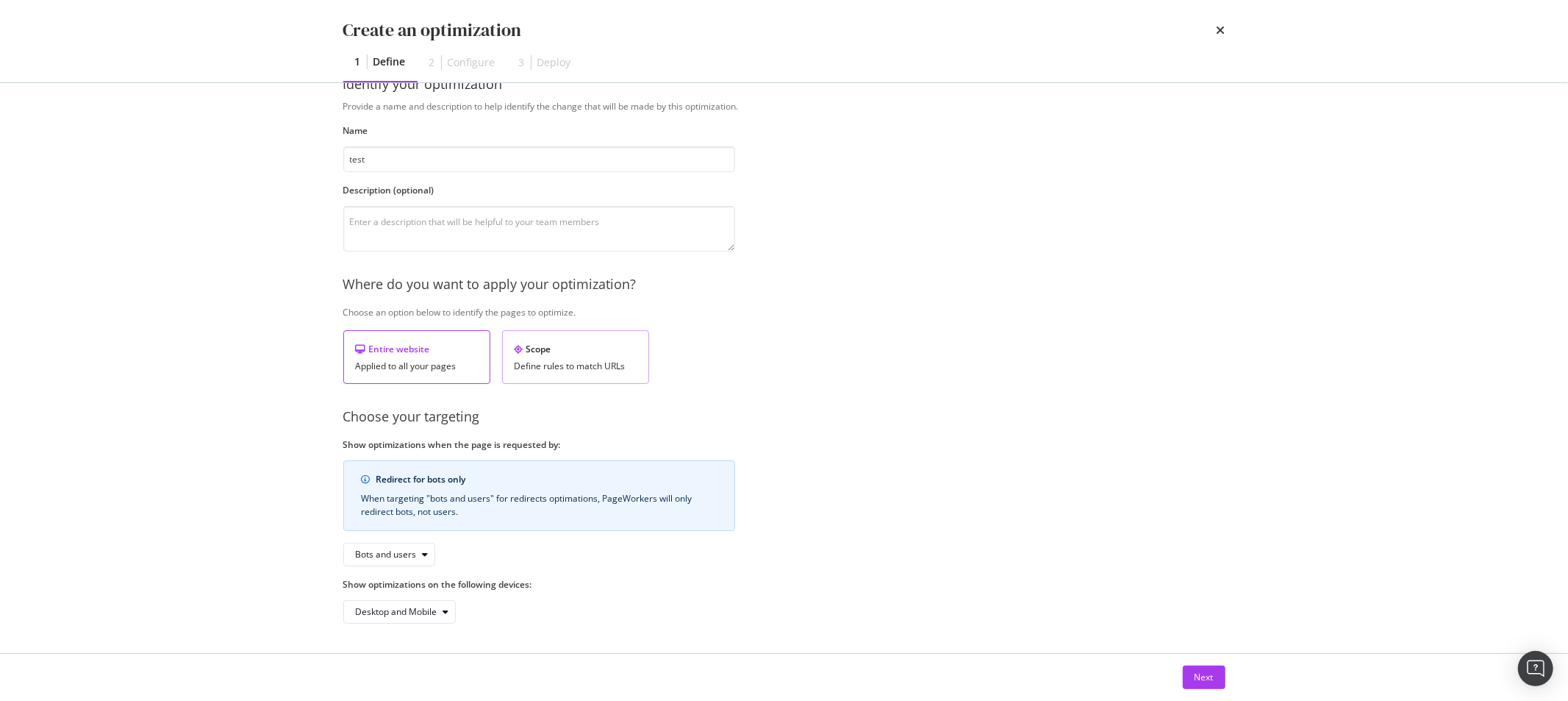
type input "test"
click at [585, 347] on div "Scope" at bounding box center [576, 349] width 122 height 12
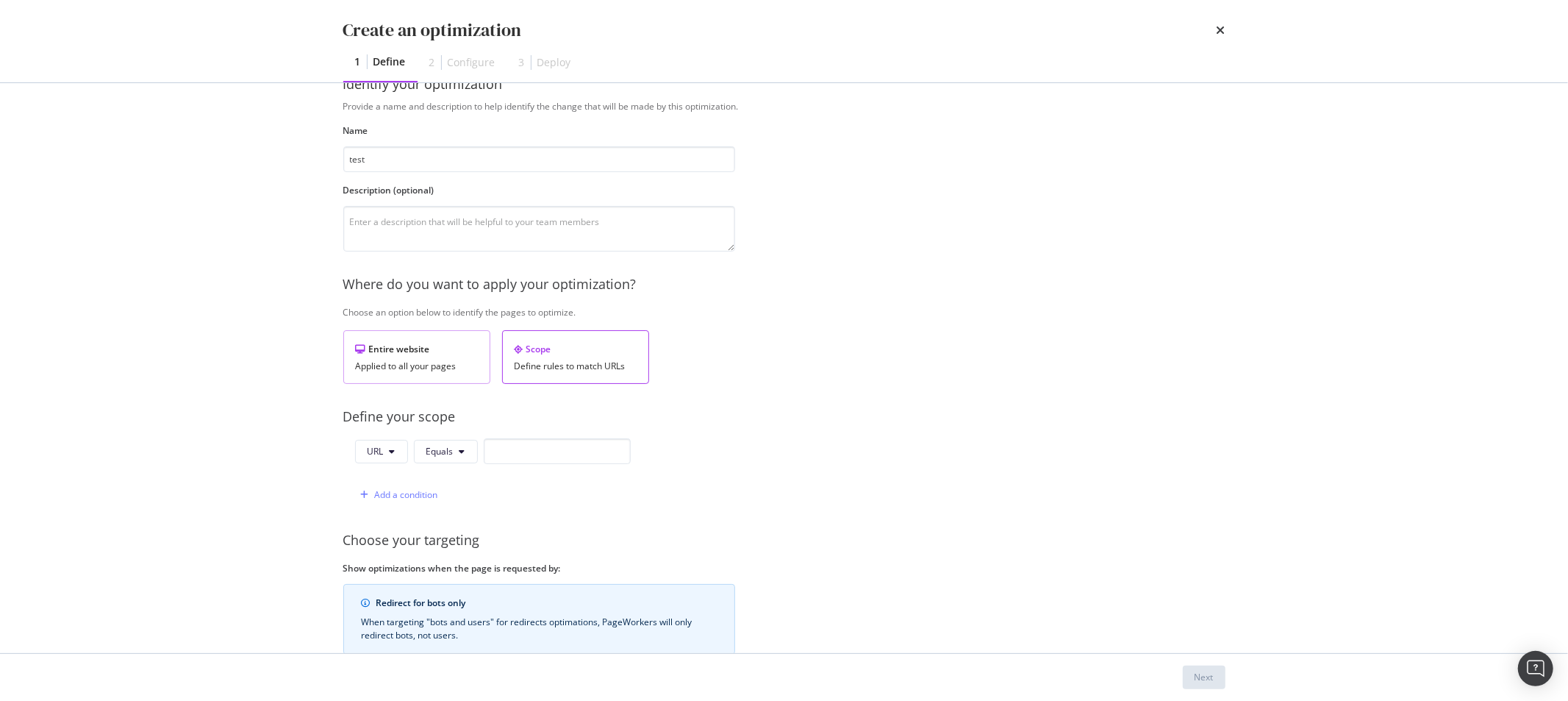
click at [473, 347] on div "Entire website" at bounding box center [417, 349] width 122 height 12
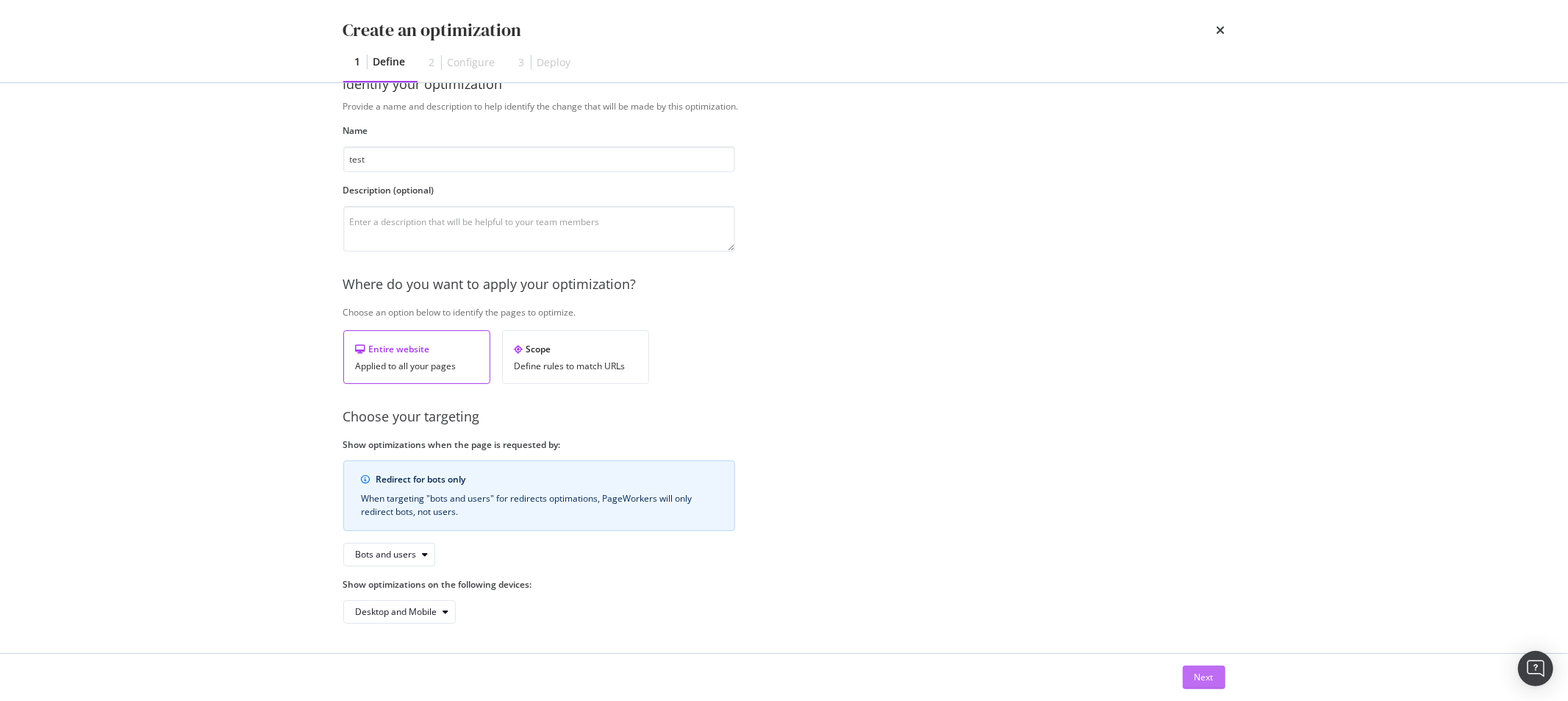
click at [1195, 677] on div "Next" at bounding box center [1204, 677] width 19 height 12
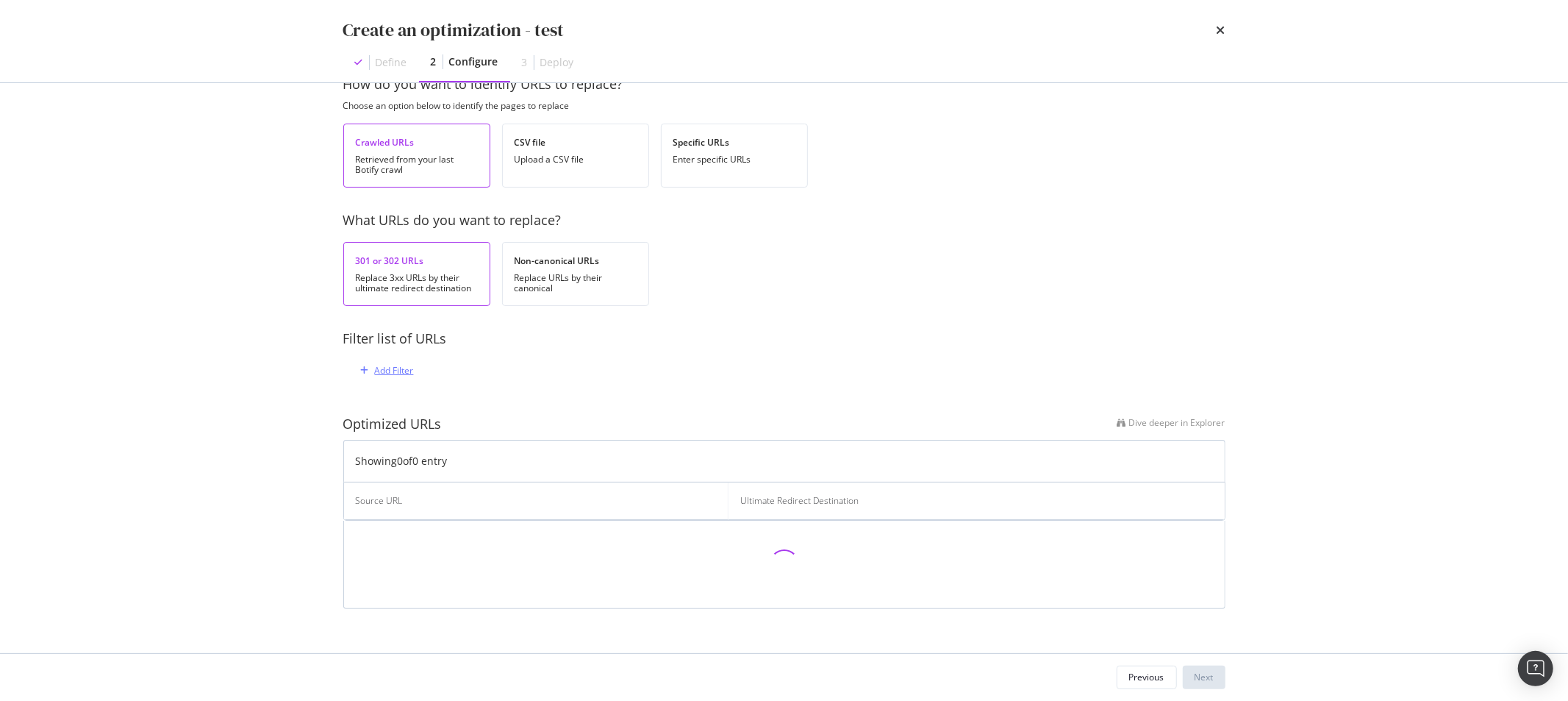
click at [403, 366] on div "Add Filter" at bounding box center [394, 370] width 39 height 12
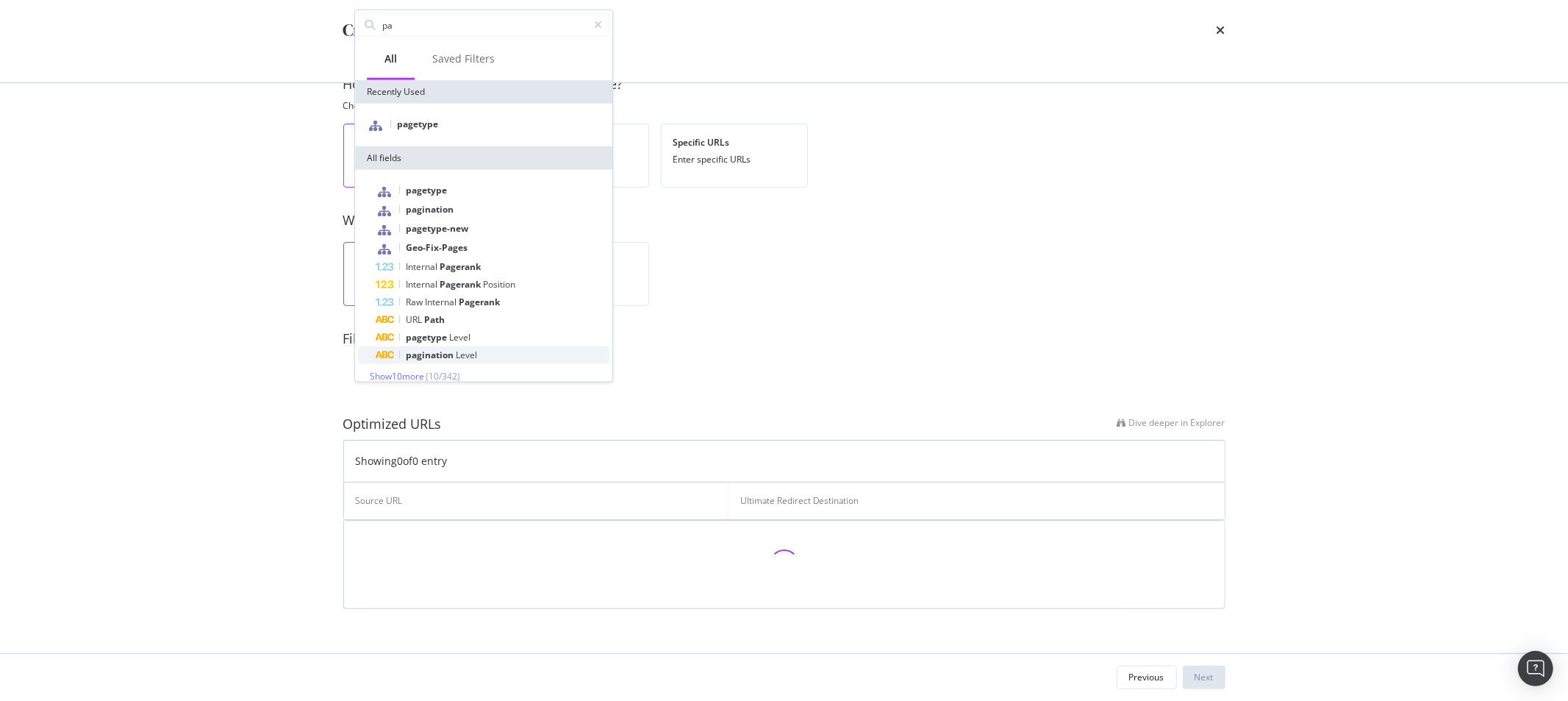
type input "pay"
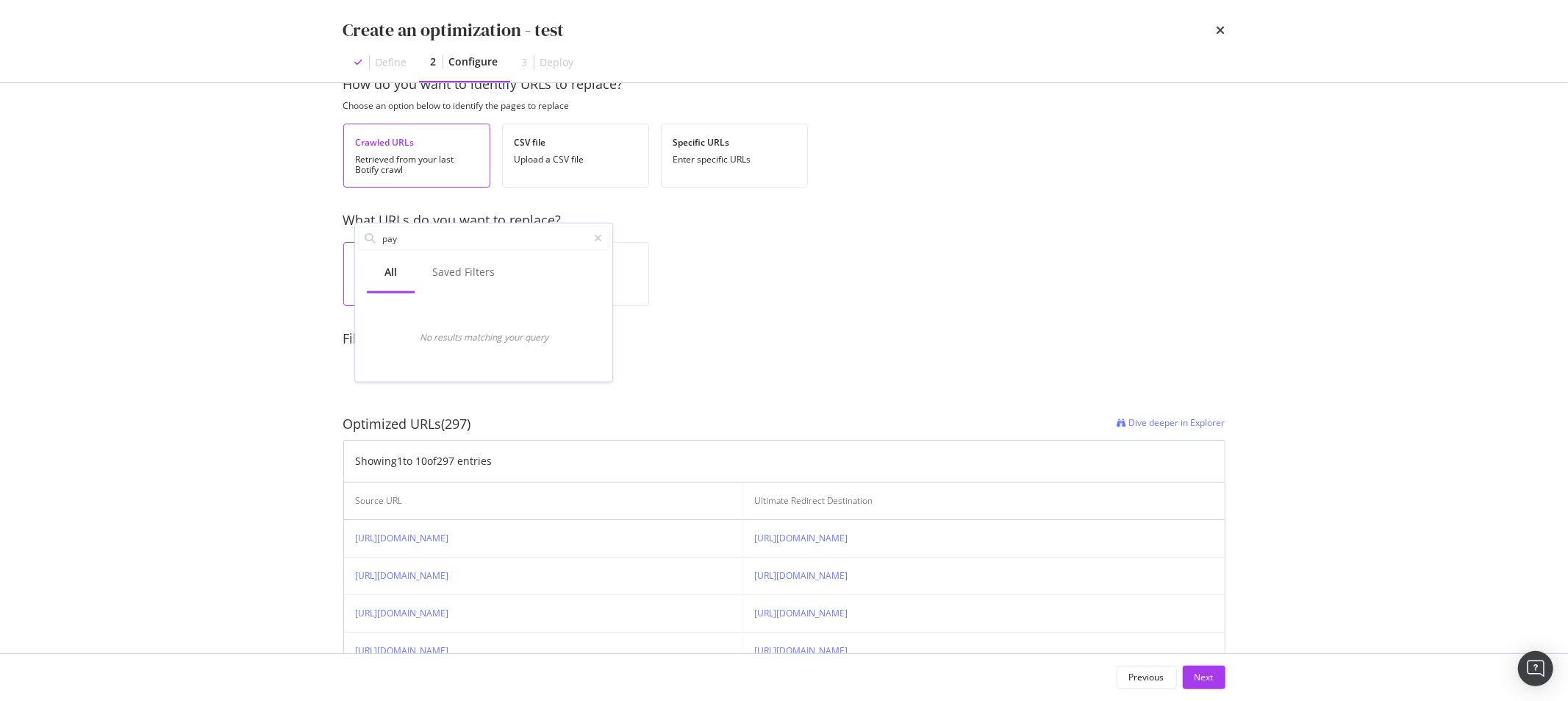
click at [415, 126] on div "Crawled URLs Retrieved from your last Botify crawl" at bounding box center [416, 155] width 147 height 64
click at [390, 365] on div "Add Filter" at bounding box center [394, 370] width 39 height 12
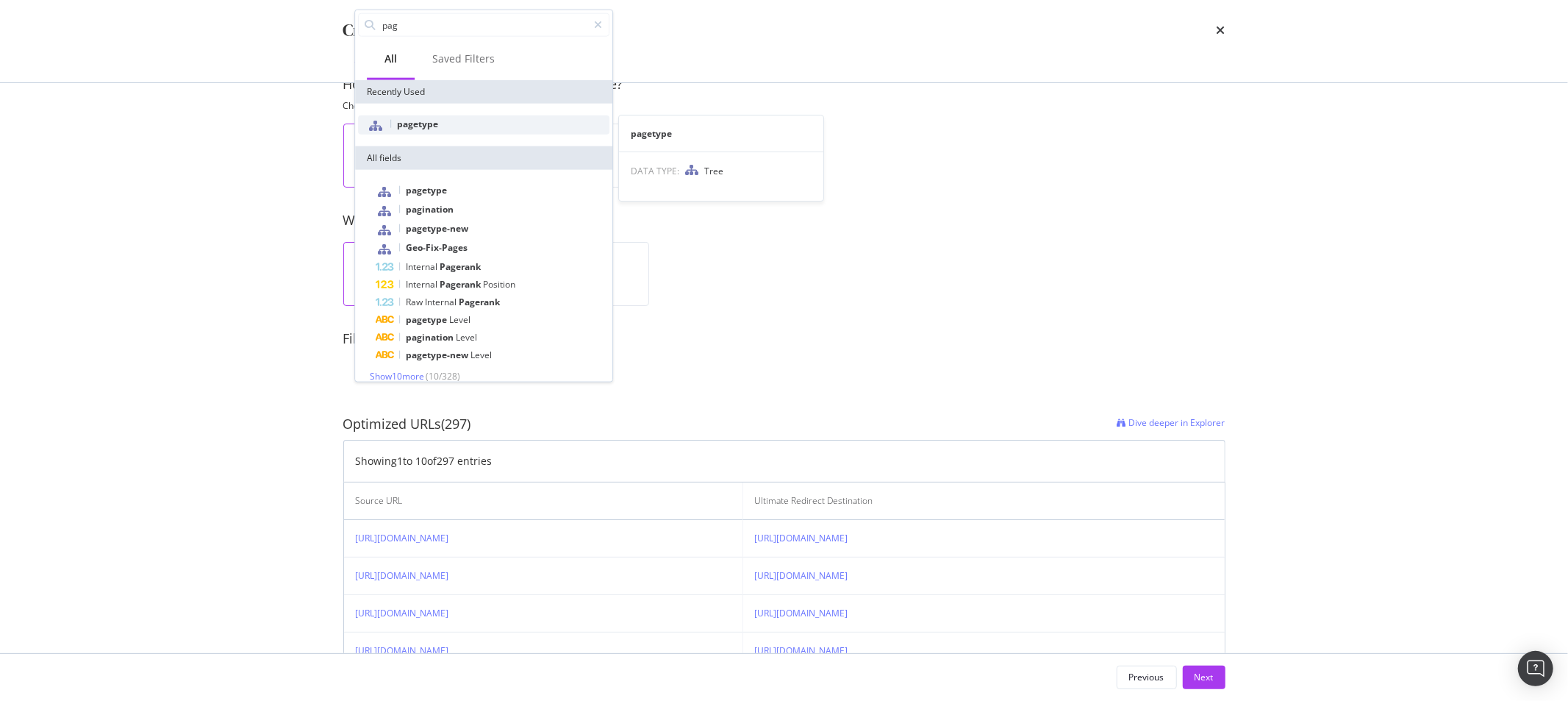
type input "pag"
click at [434, 120] on span "pagetype" at bounding box center [417, 124] width 41 height 12
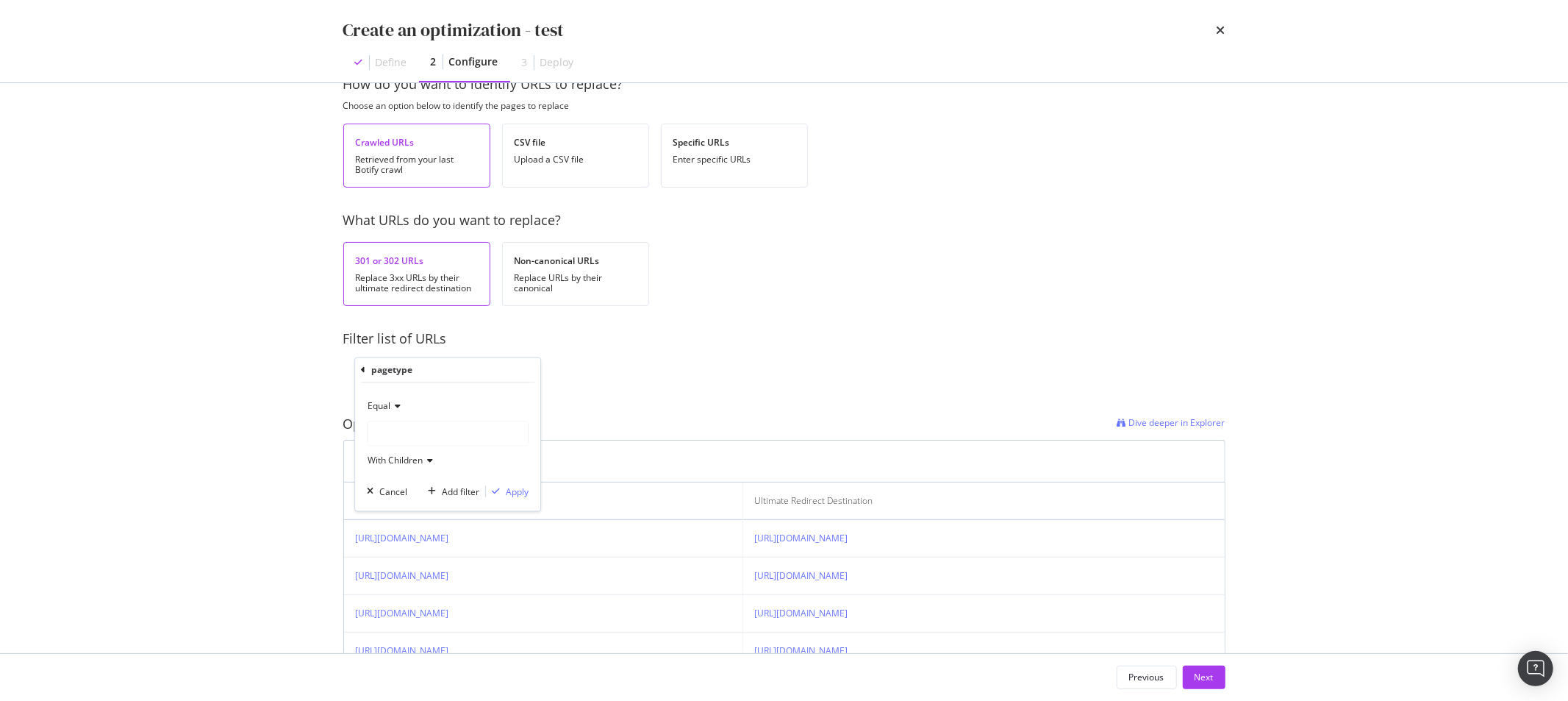
click at [432, 423] on div "modal" at bounding box center [448, 434] width 161 height 24
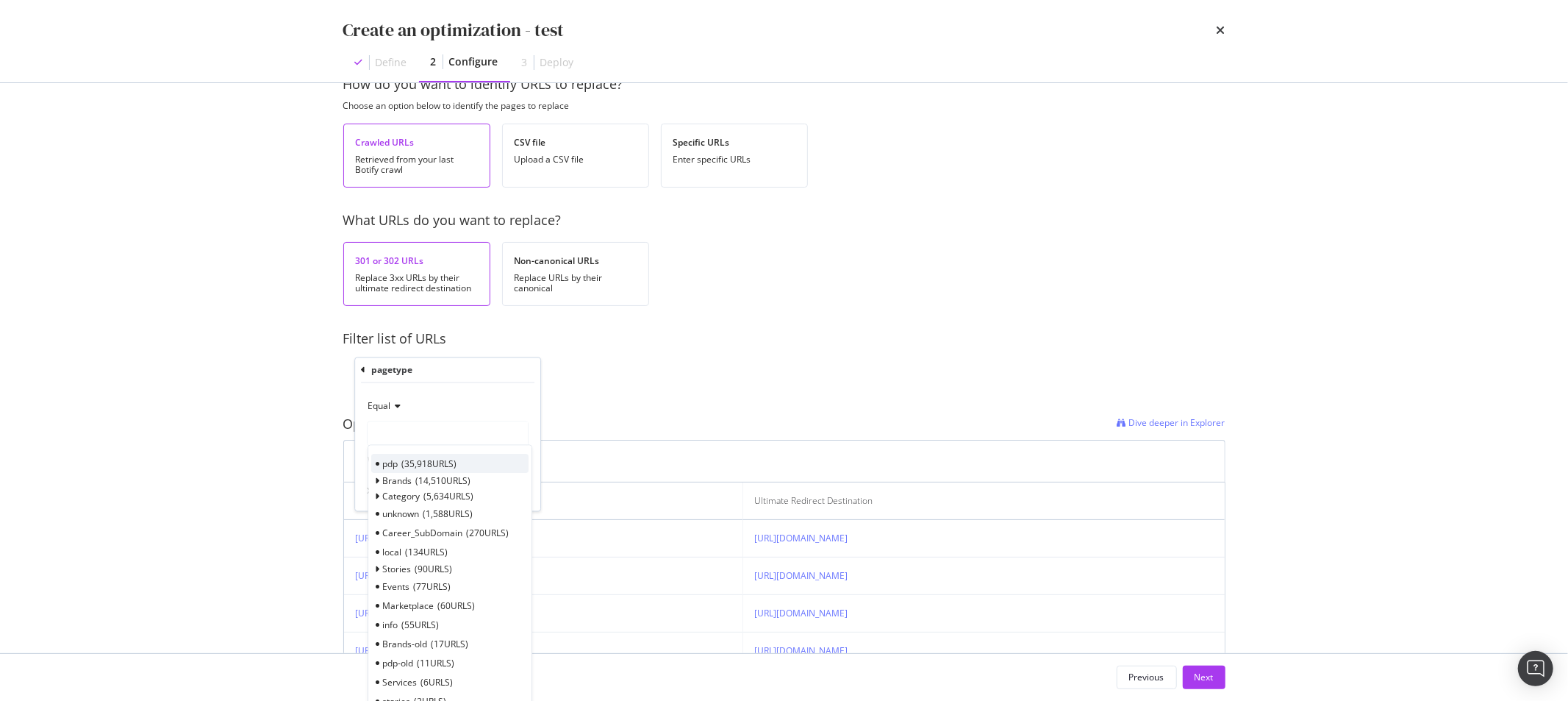
click at [437, 464] on span "35,918 URLS" at bounding box center [428, 464] width 55 height 12
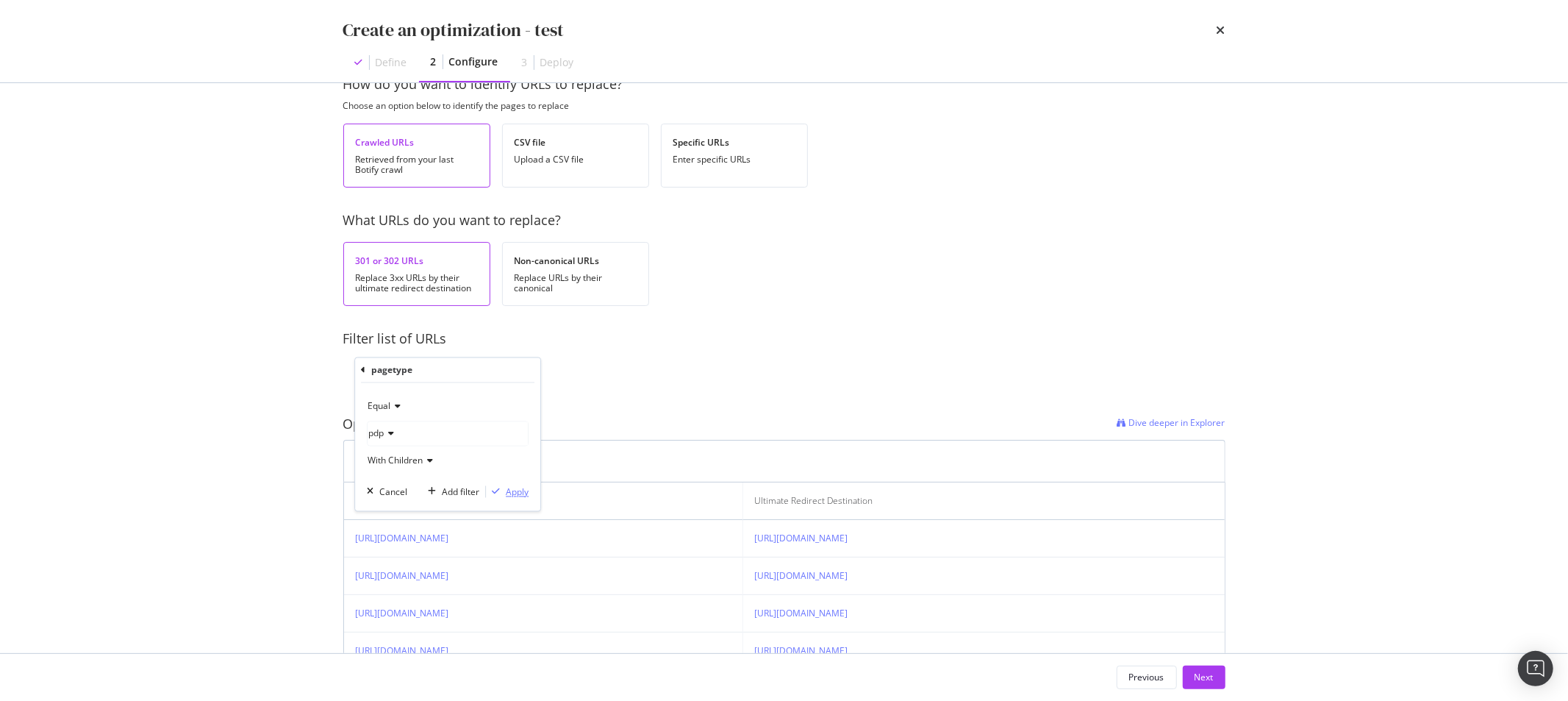
click at [496, 490] on icon "modal" at bounding box center [496, 491] width 8 height 9
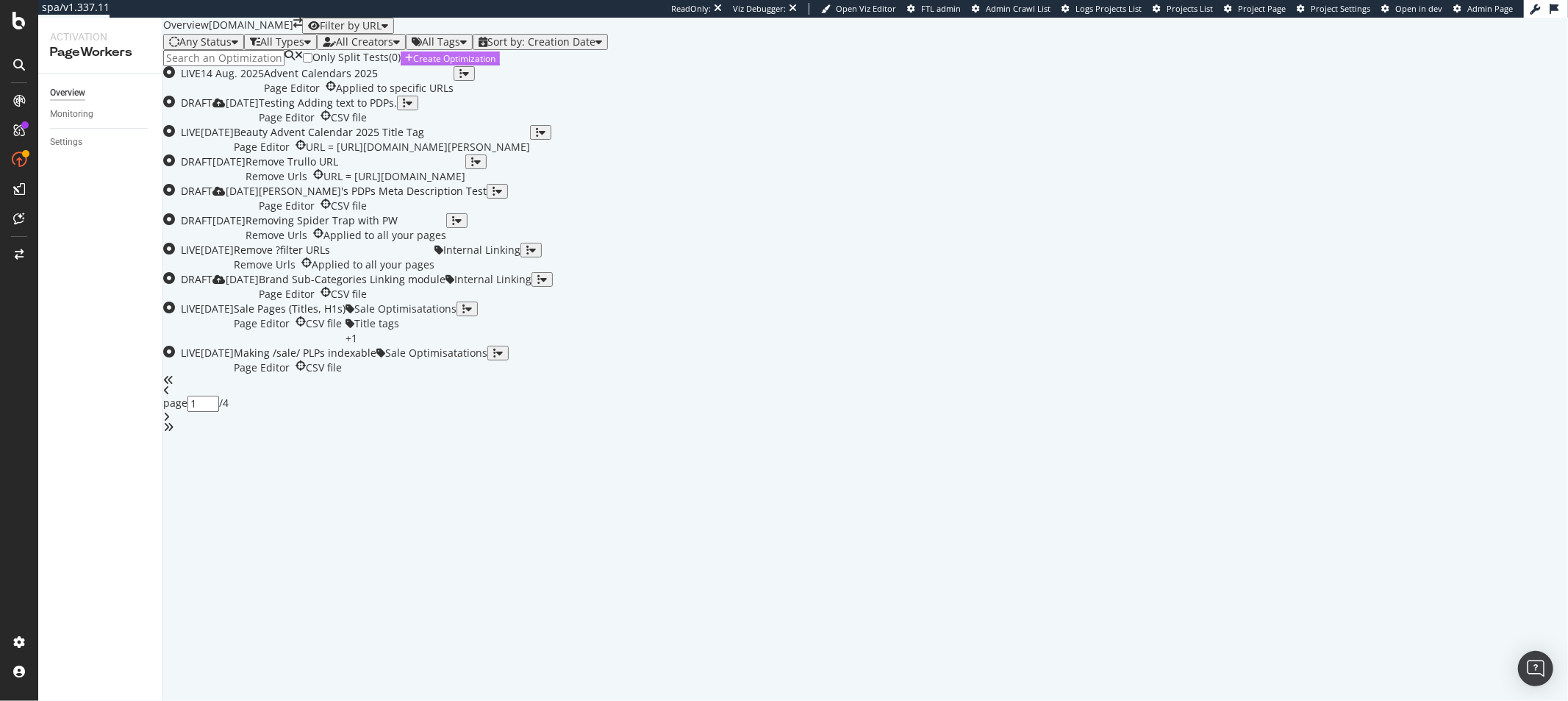
click at [496, 65] on div "Create Optimization" at bounding box center [454, 58] width 82 height 12
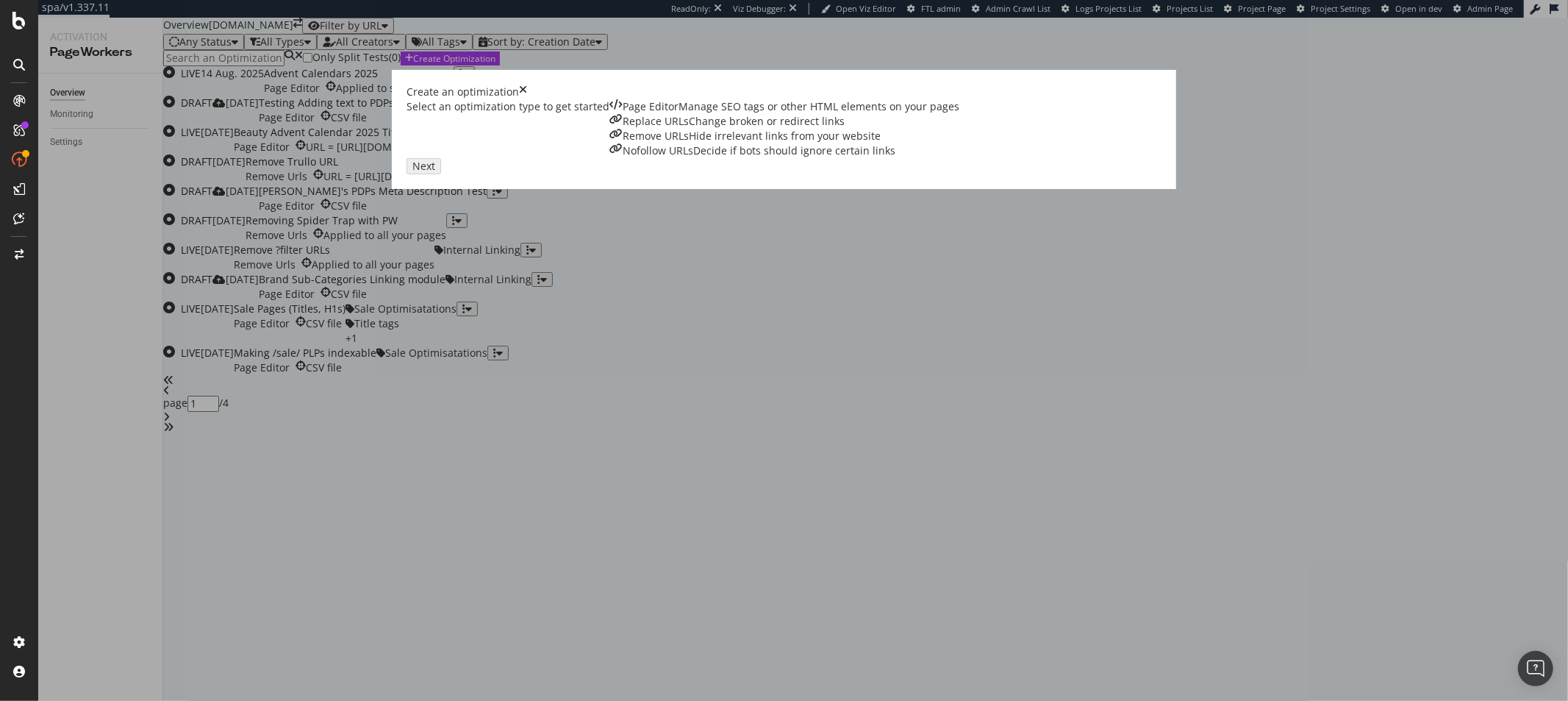
click at [622, 114] on div "Page Editor" at bounding box center [650, 107] width 56 height 15
click at [430, 171] on div "Next" at bounding box center [421, 165] width 19 height 12
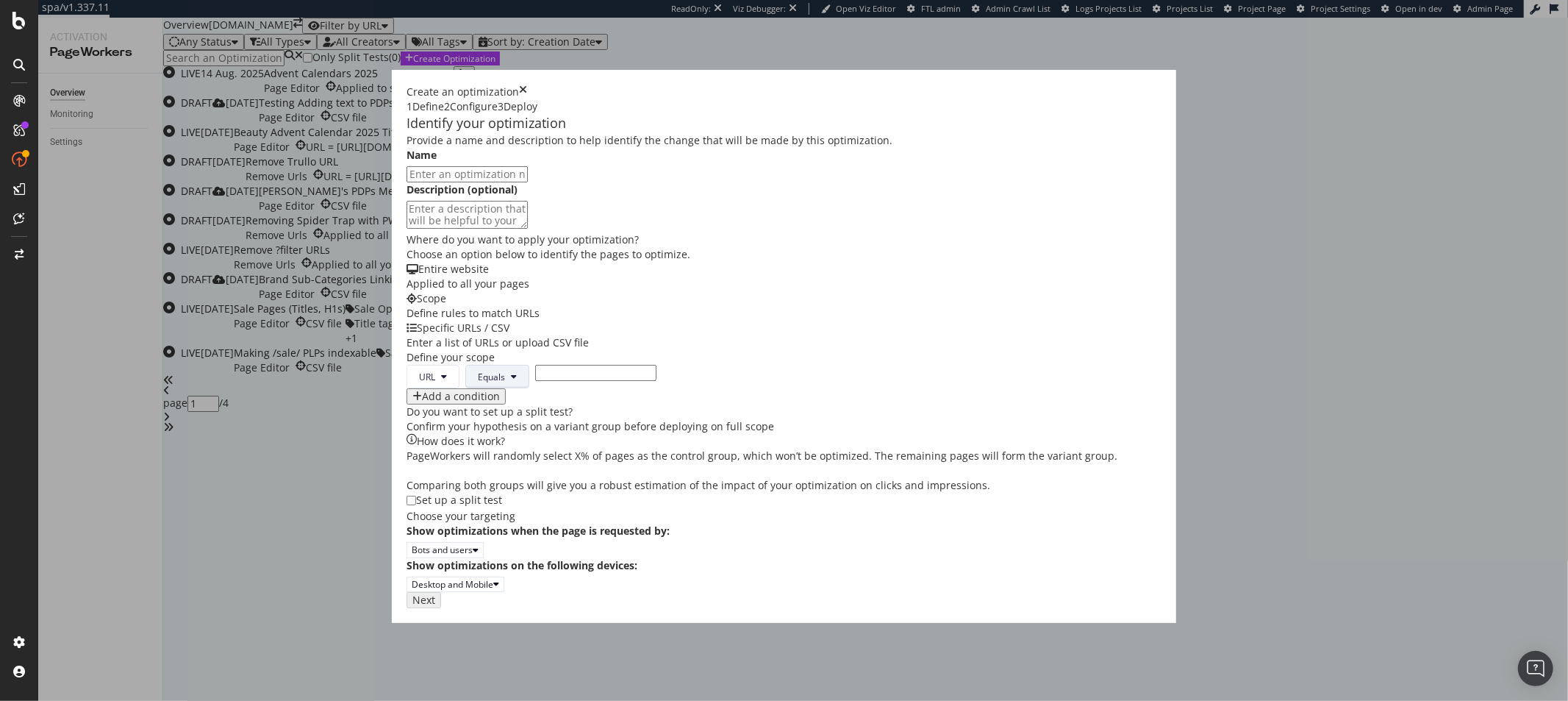
click at [478, 383] on span "Equals" at bounding box center [491, 377] width 27 height 12
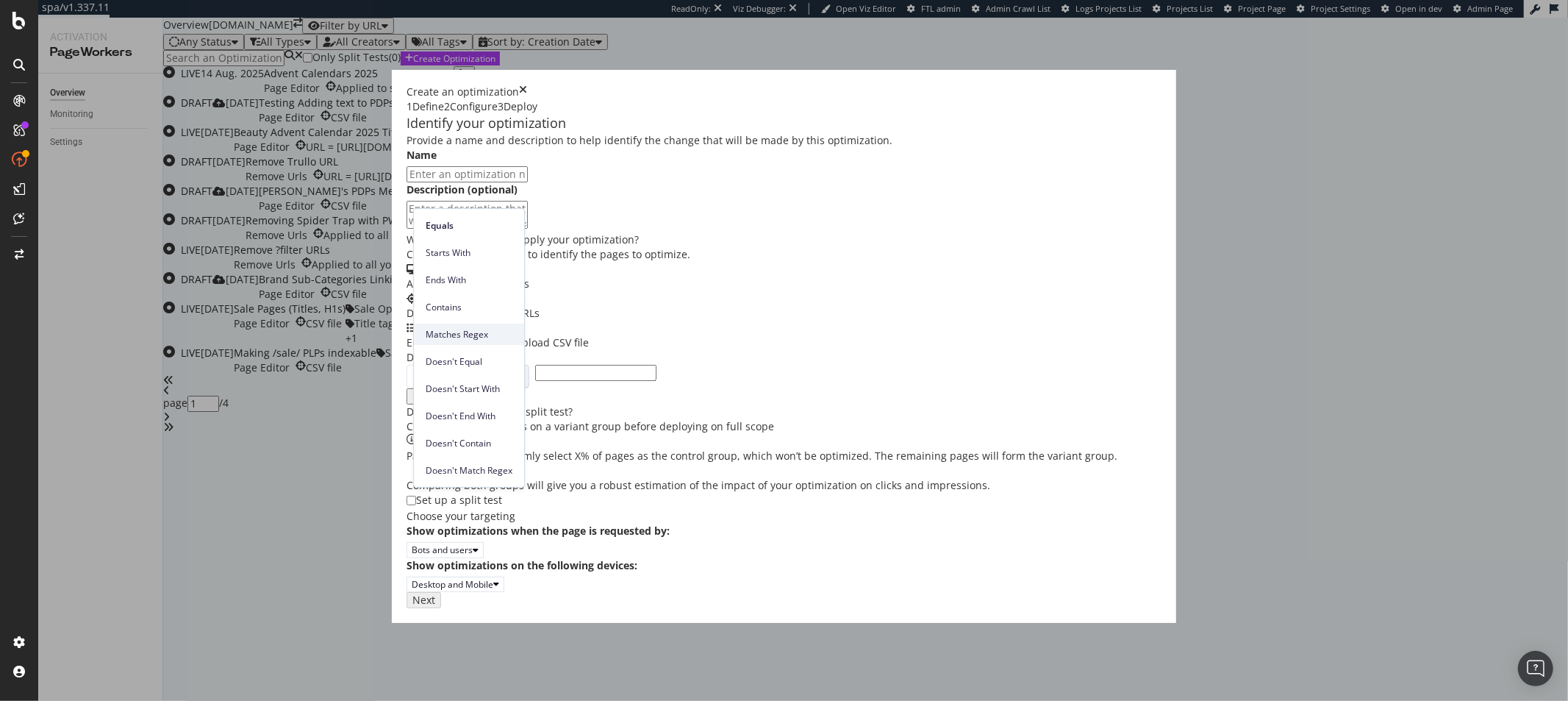
click at [477, 334] on span "Matches Regex" at bounding box center [469, 334] width 86 height 13
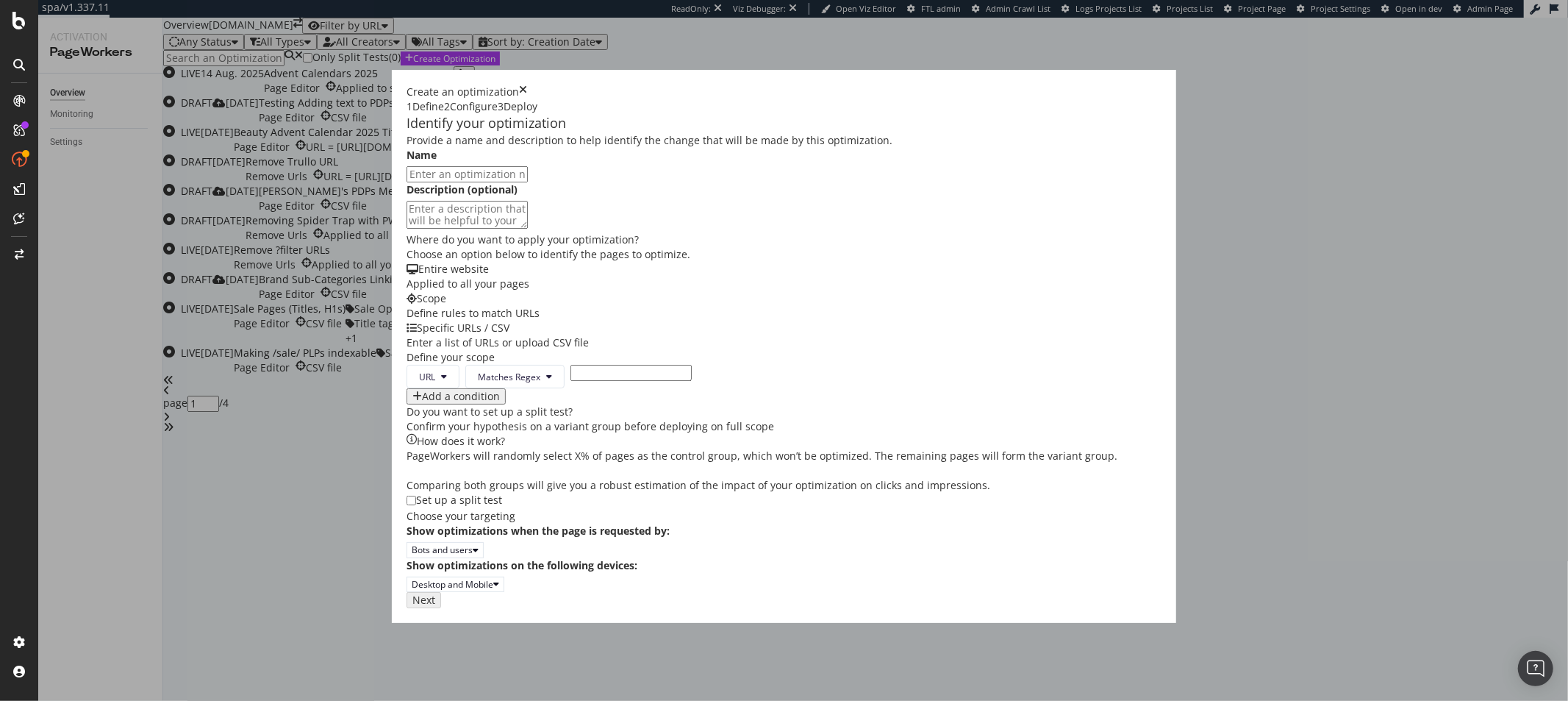
scroll to position [112, 0]
